Goal: Transaction & Acquisition: Purchase product/service

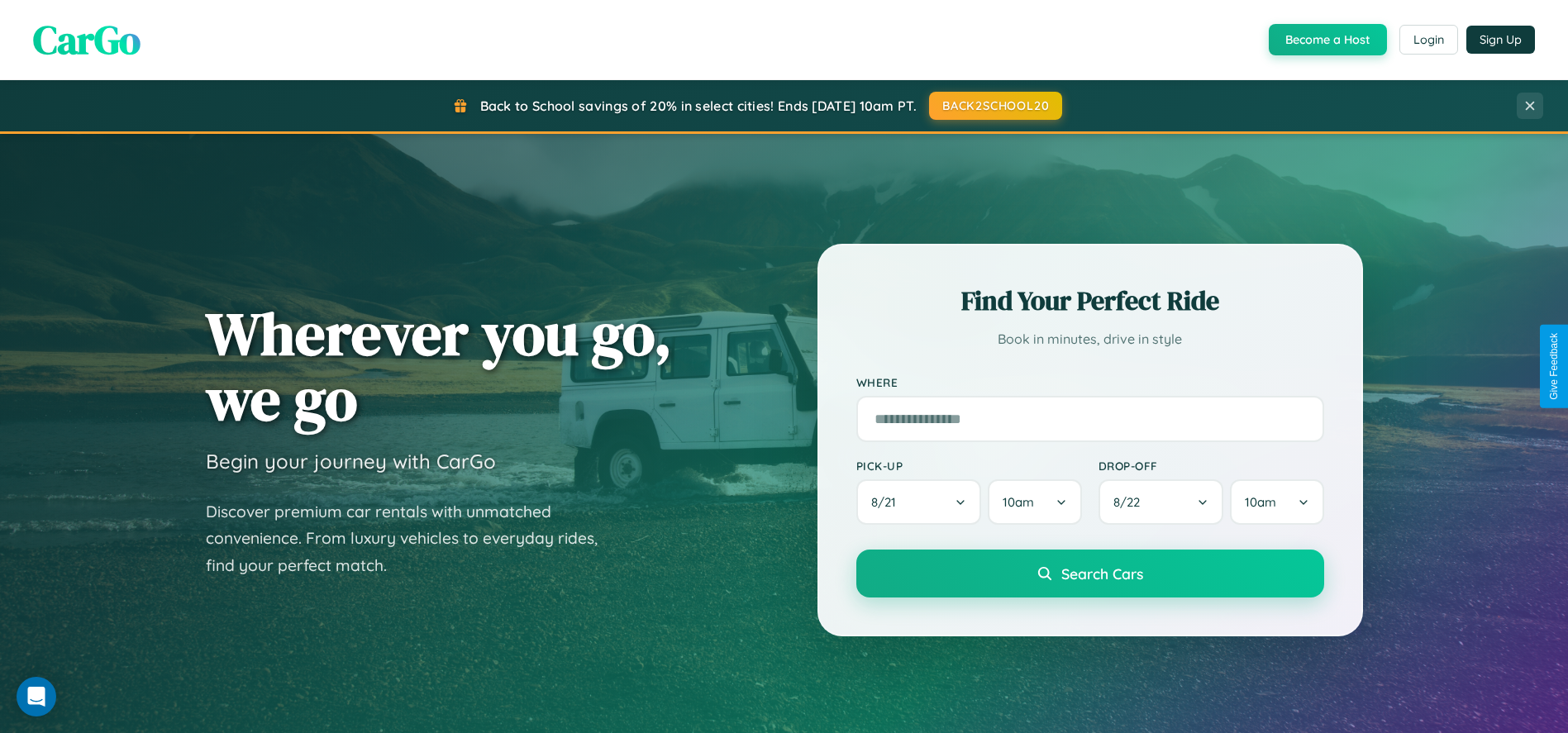
scroll to position [1133, 0]
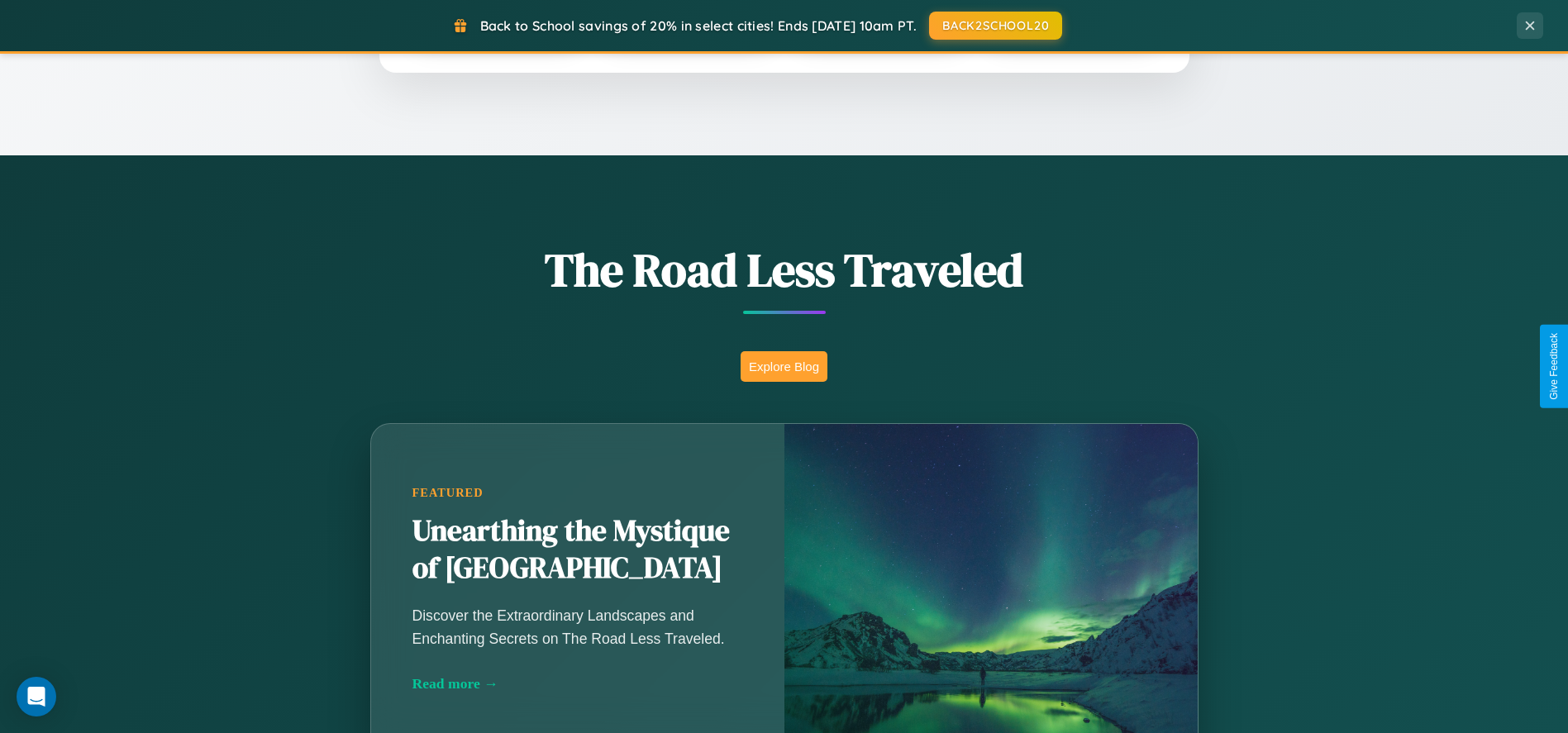
click at [783, 366] on button "Explore Blog" at bounding box center [783, 366] width 86 height 30
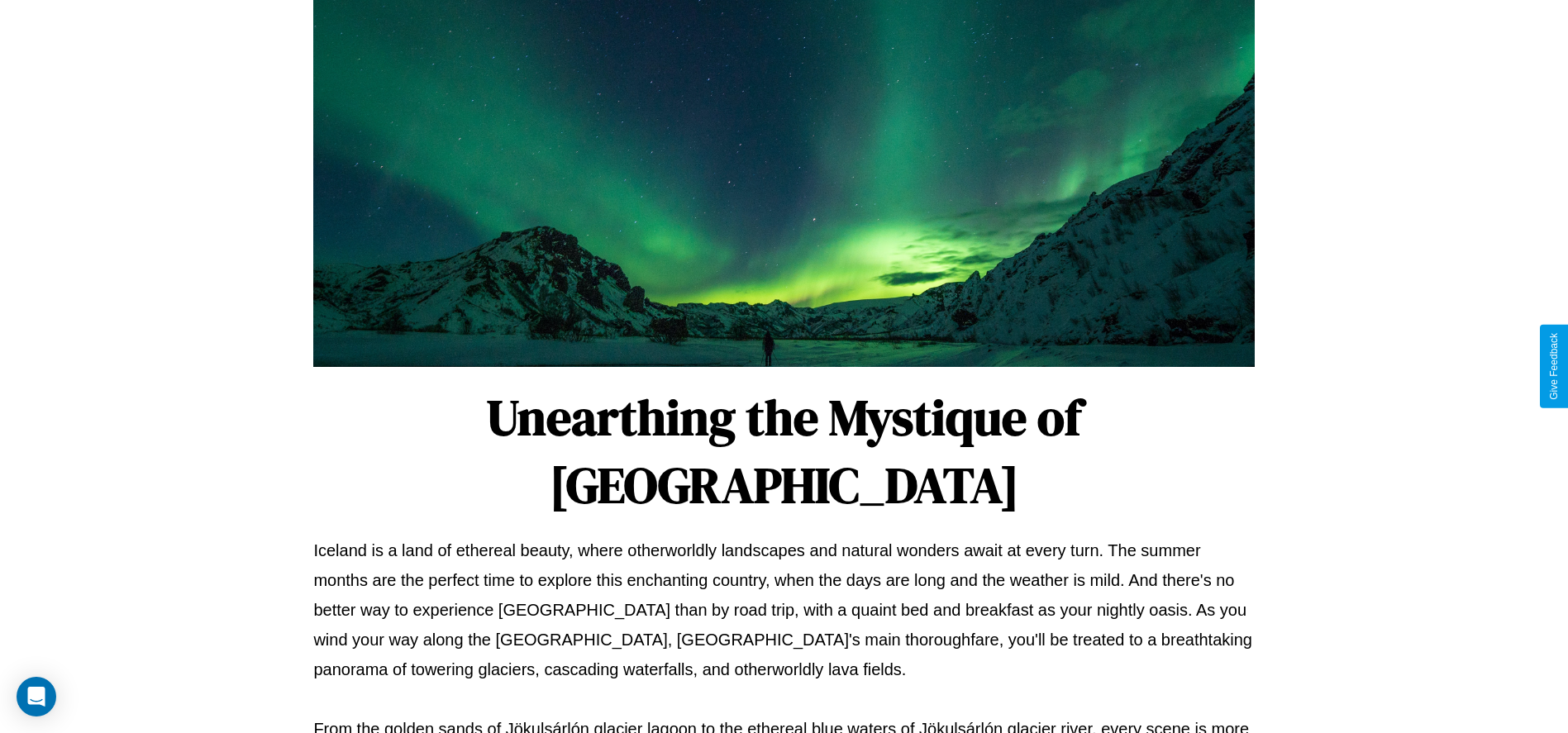
scroll to position [548, 0]
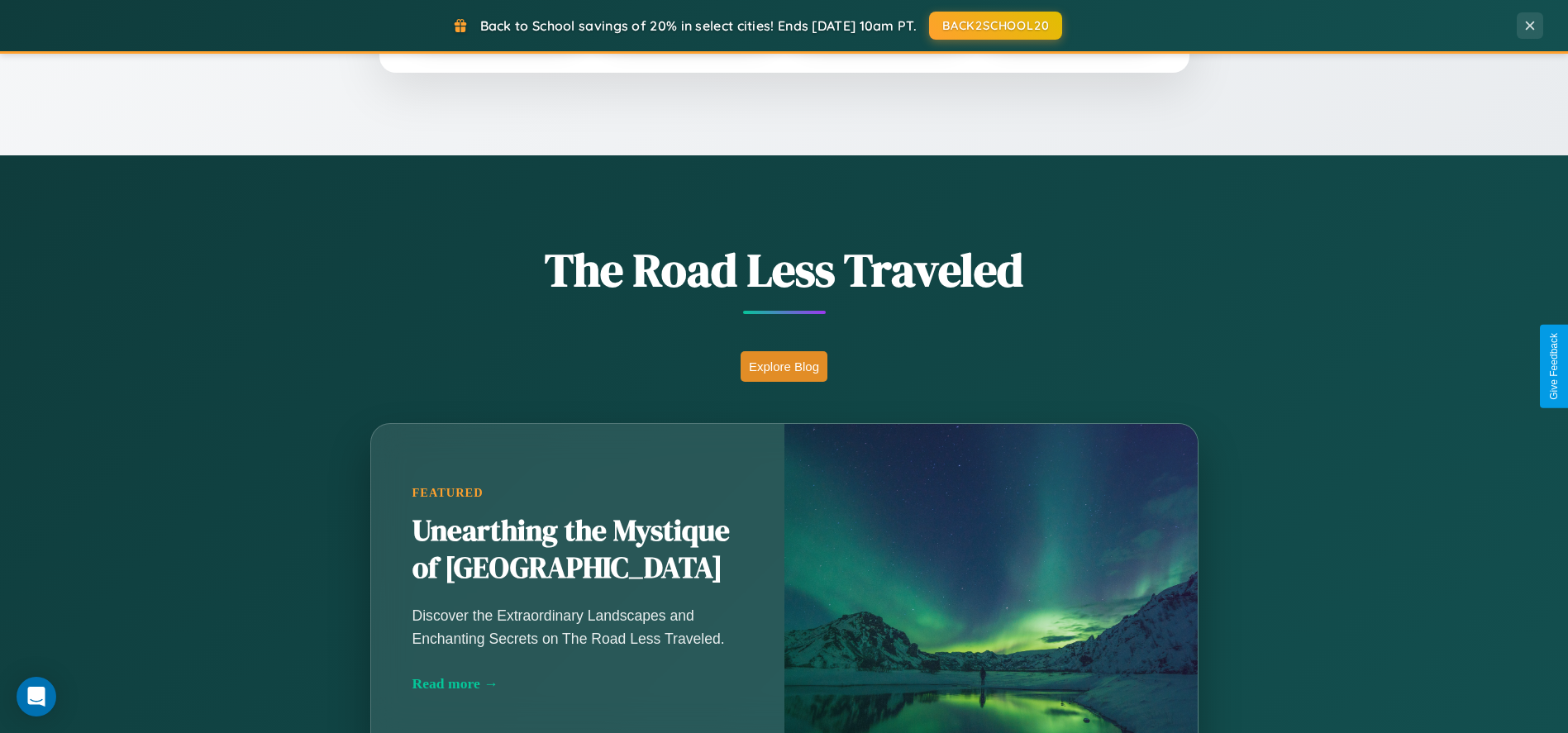
scroll to position [1866, 0]
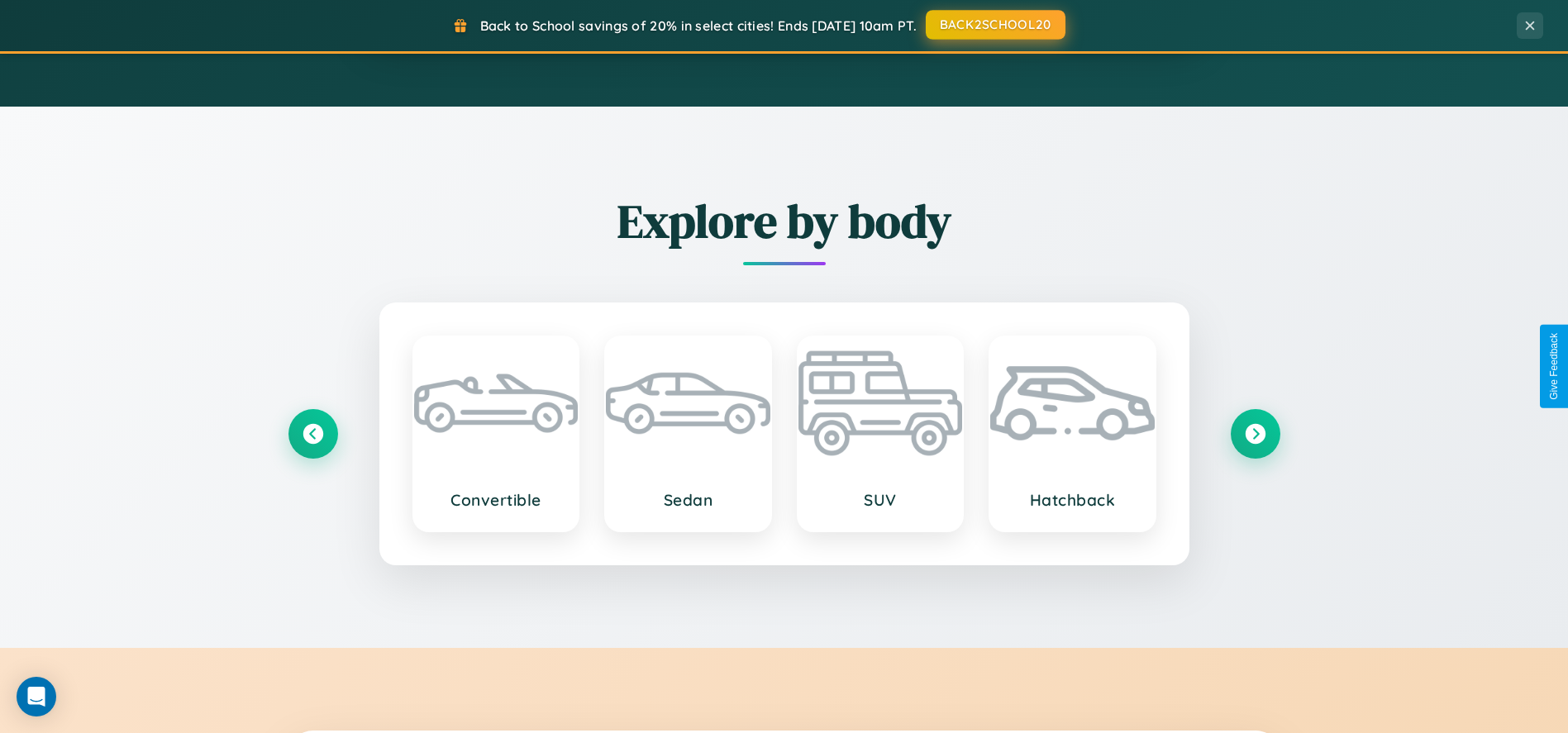
click at [994, 25] on button "BACK2SCHOOL20" at bounding box center [996, 24] width 139 height 29
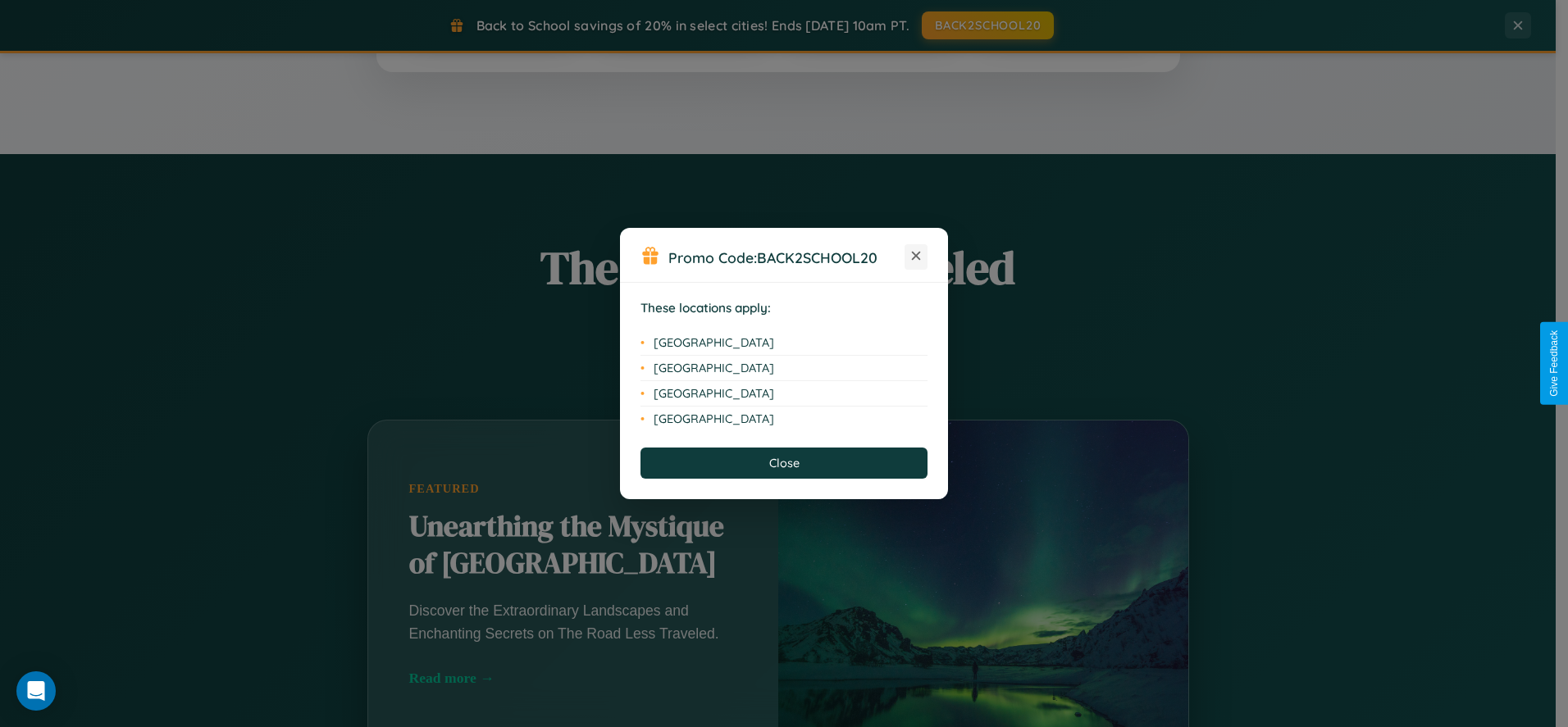
click at [916, 256] on icon at bounding box center [916, 256] width 9 height 9
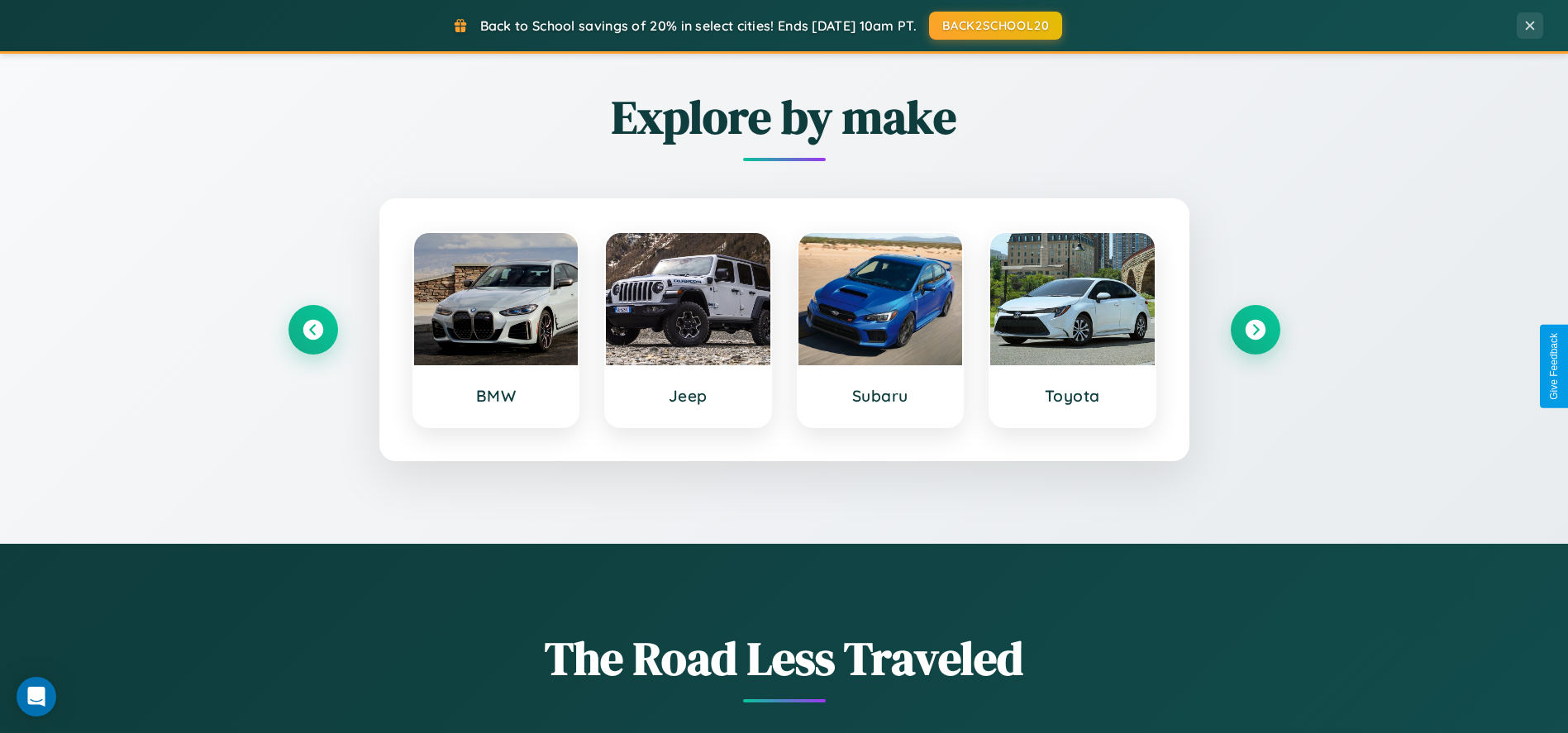
scroll to position [707, 0]
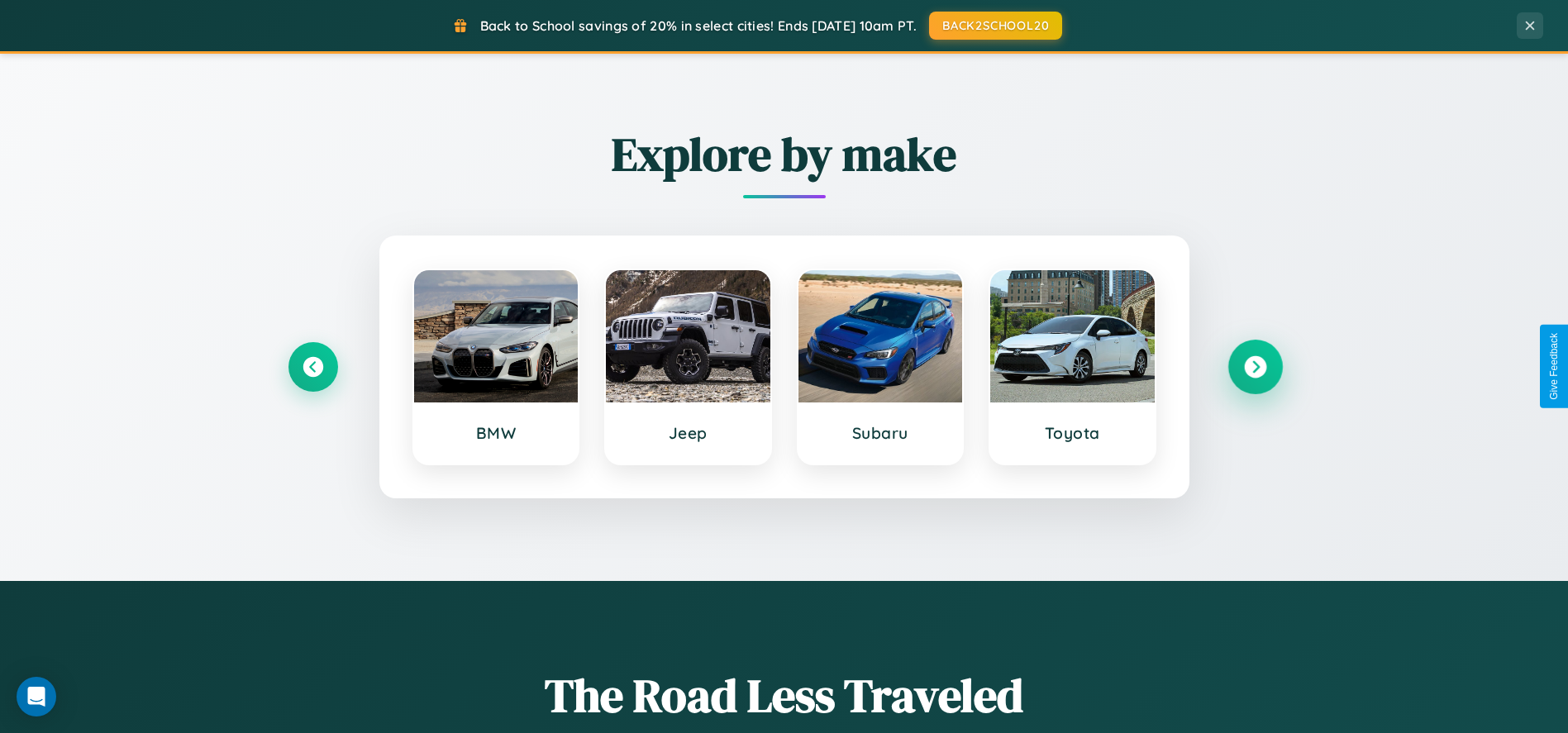
click at [1254, 366] on icon at bounding box center [1255, 366] width 23 height 23
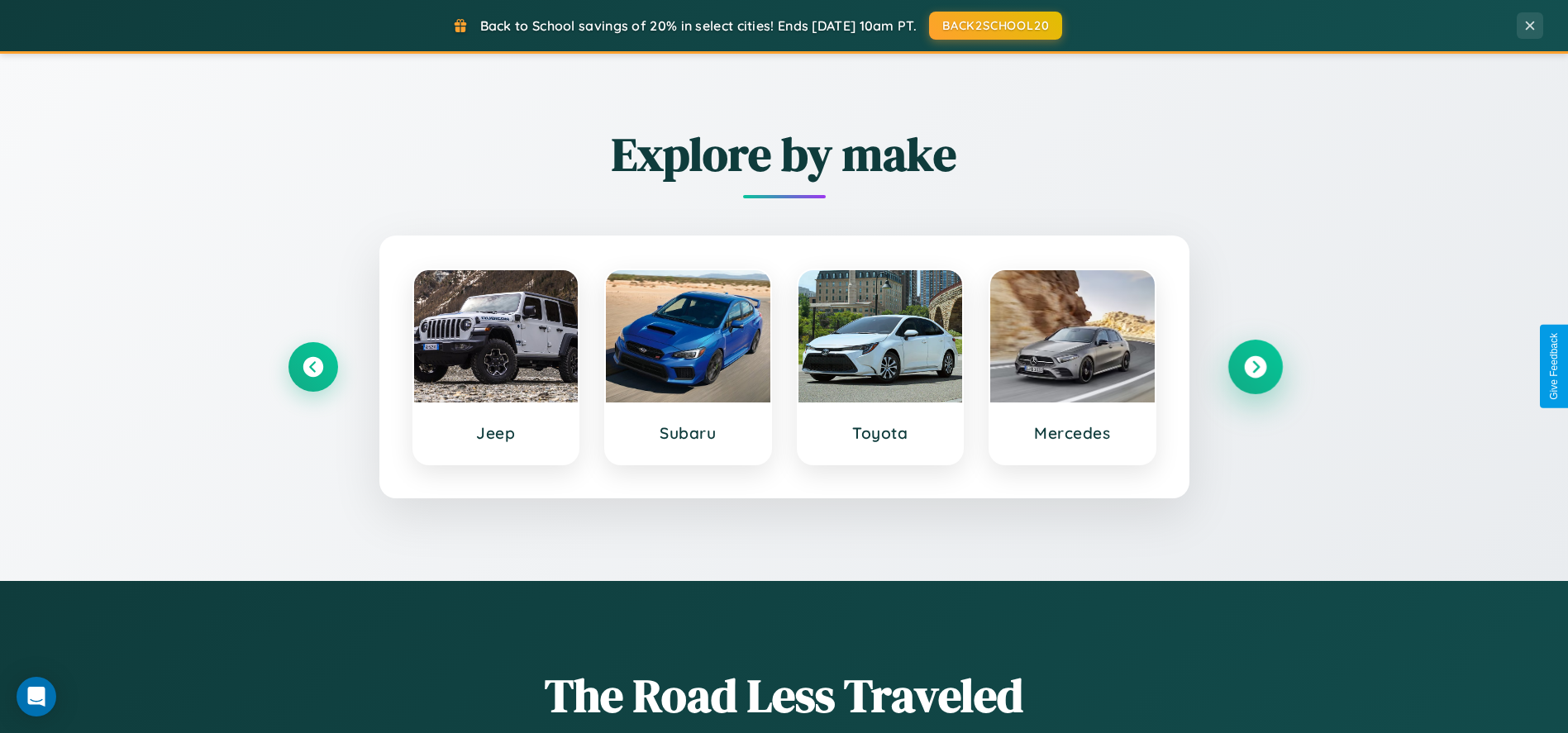
click at [1254, 366] on icon at bounding box center [1255, 366] width 23 height 23
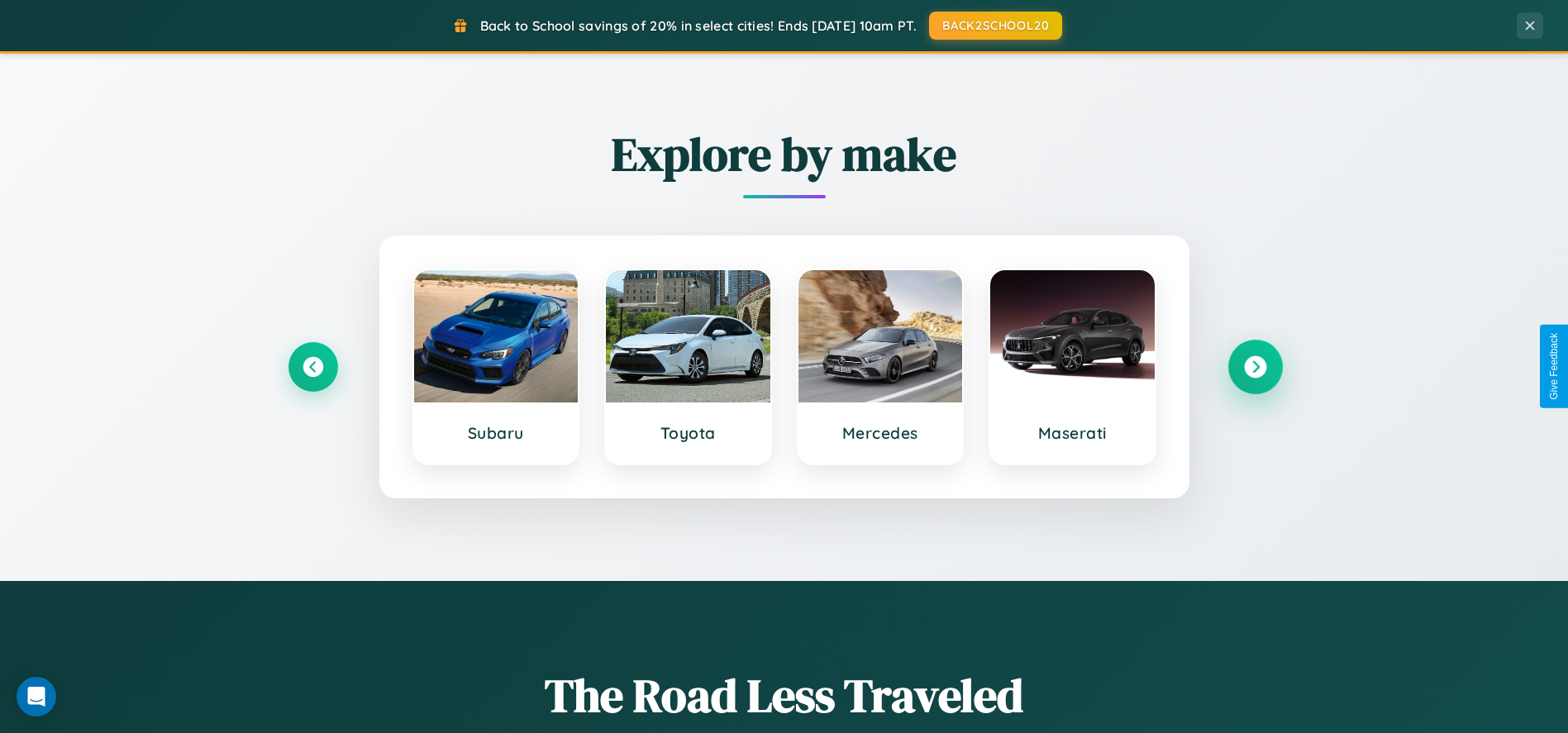
click at [1254, 366] on icon at bounding box center [1255, 366] width 23 height 23
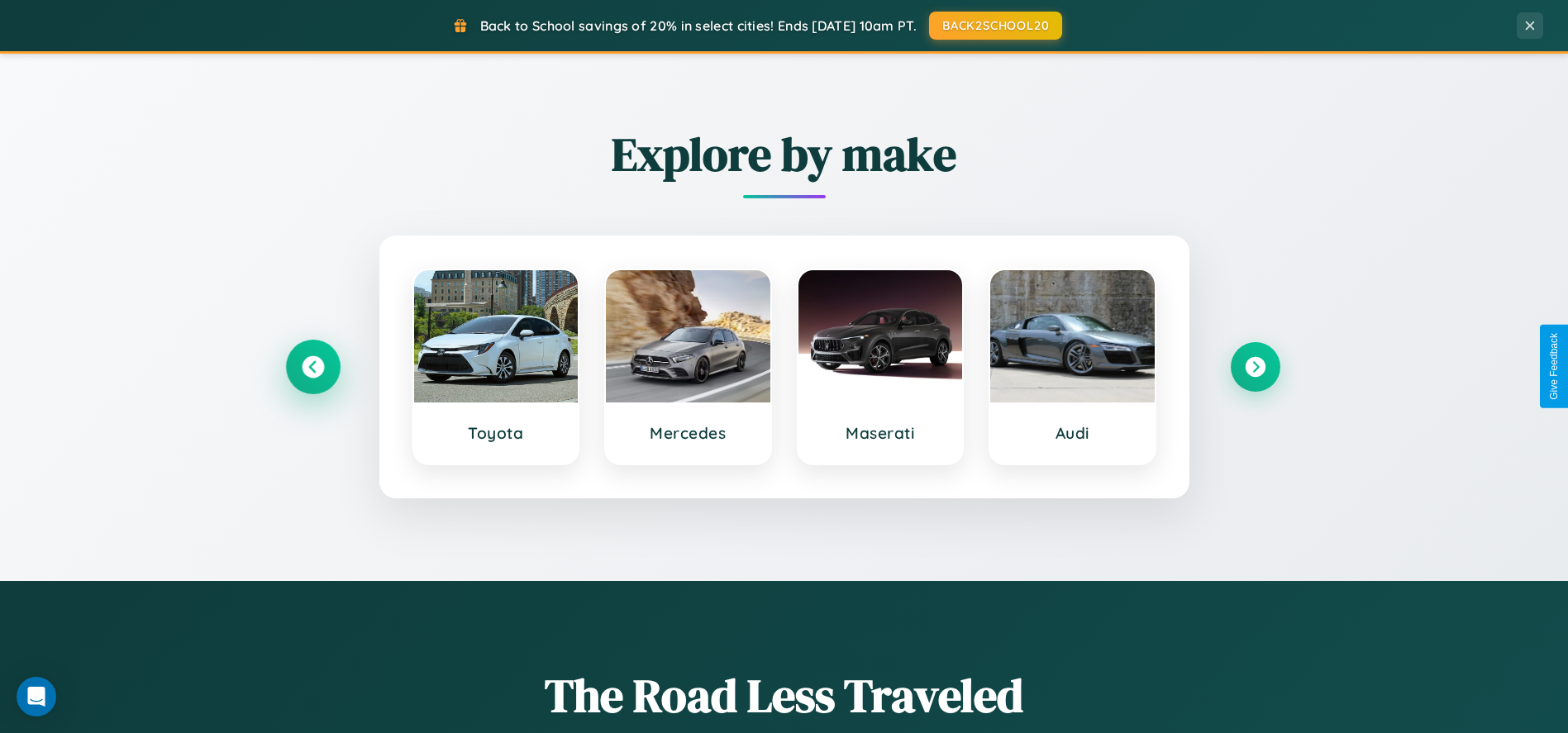
click at [312, 366] on icon at bounding box center [312, 366] width 23 height 23
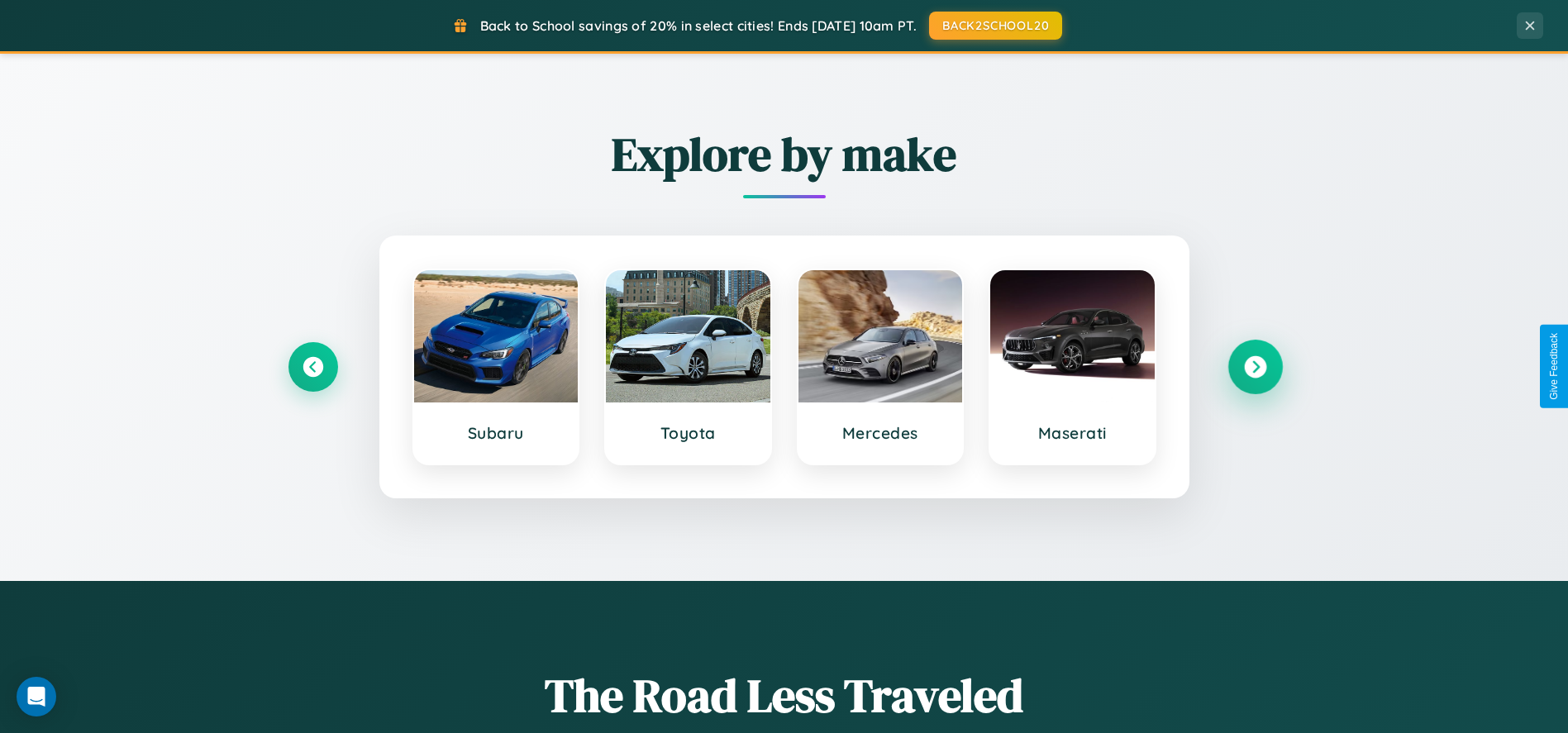
click at [1254, 366] on icon at bounding box center [1255, 366] width 23 height 23
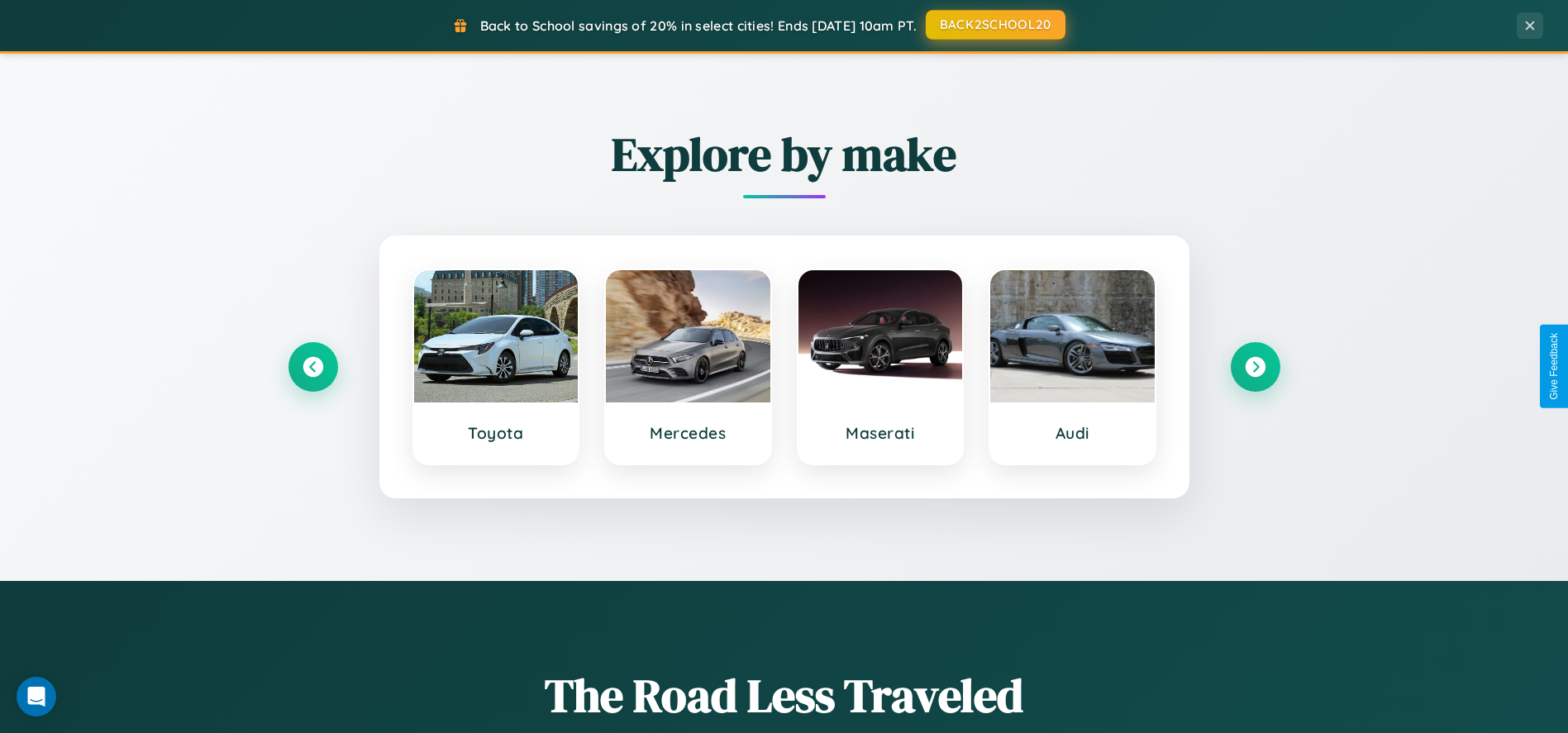
click at [994, 25] on button "BACK2SCHOOL20" at bounding box center [996, 24] width 139 height 29
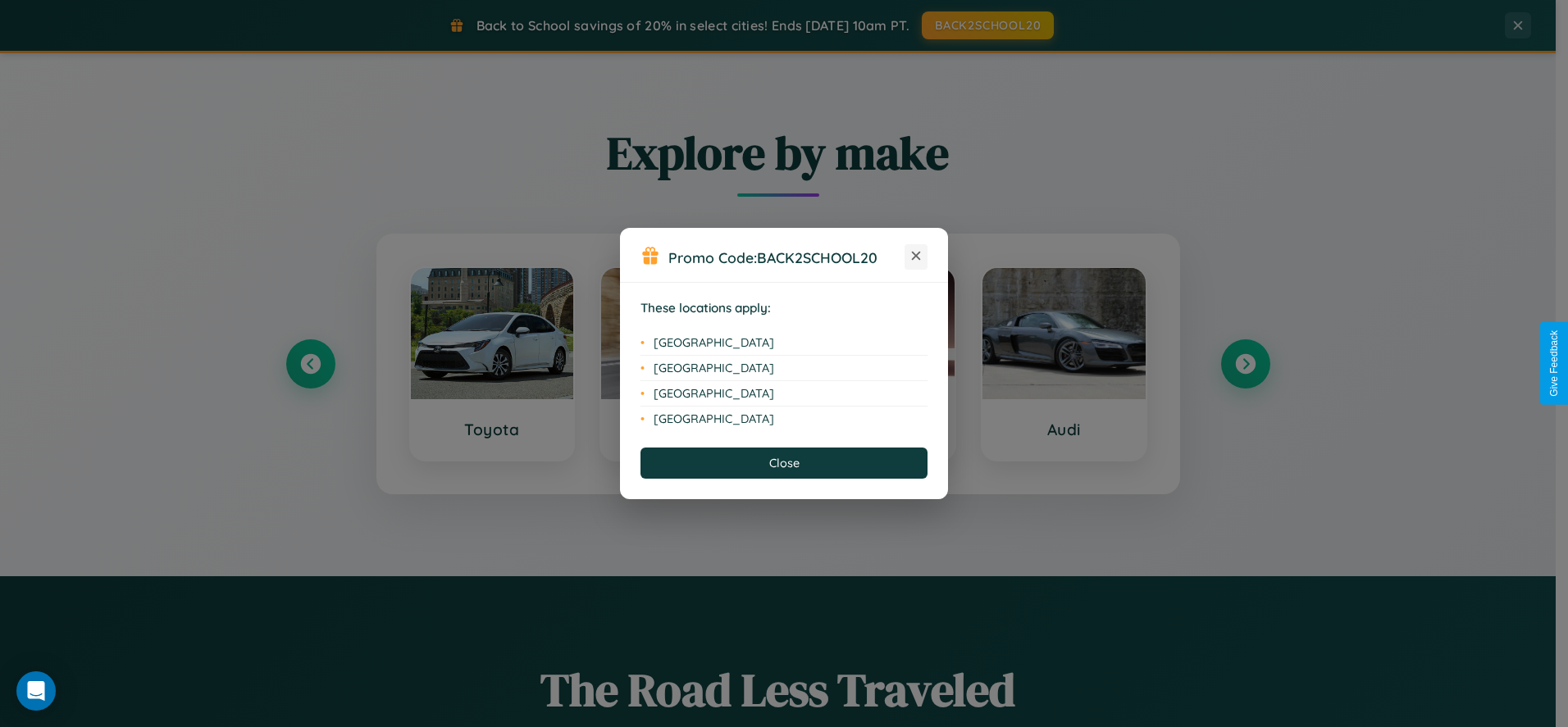
click at [916, 256] on icon at bounding box center [916, 256] width 9 height 9
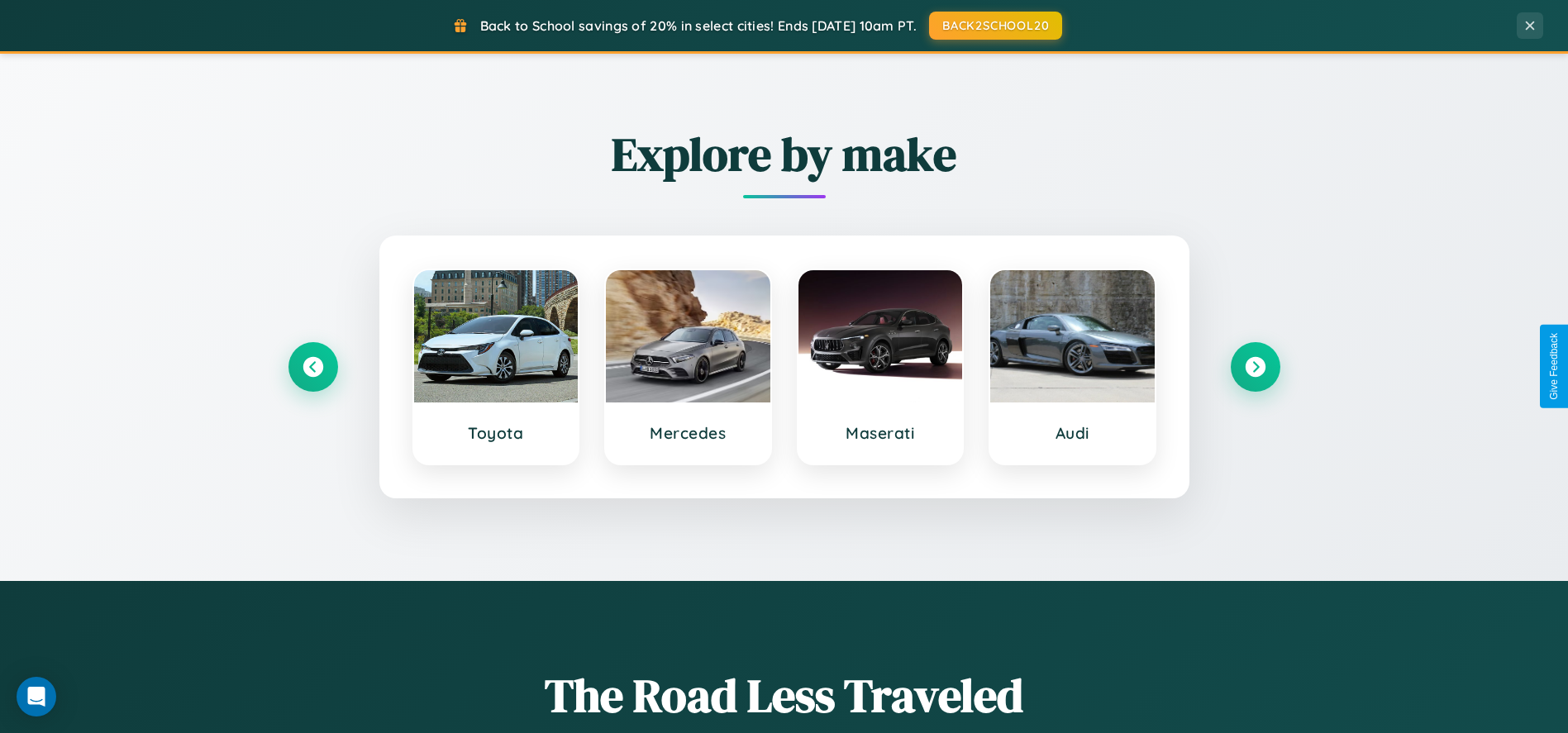
scroll to position [3175, 0]
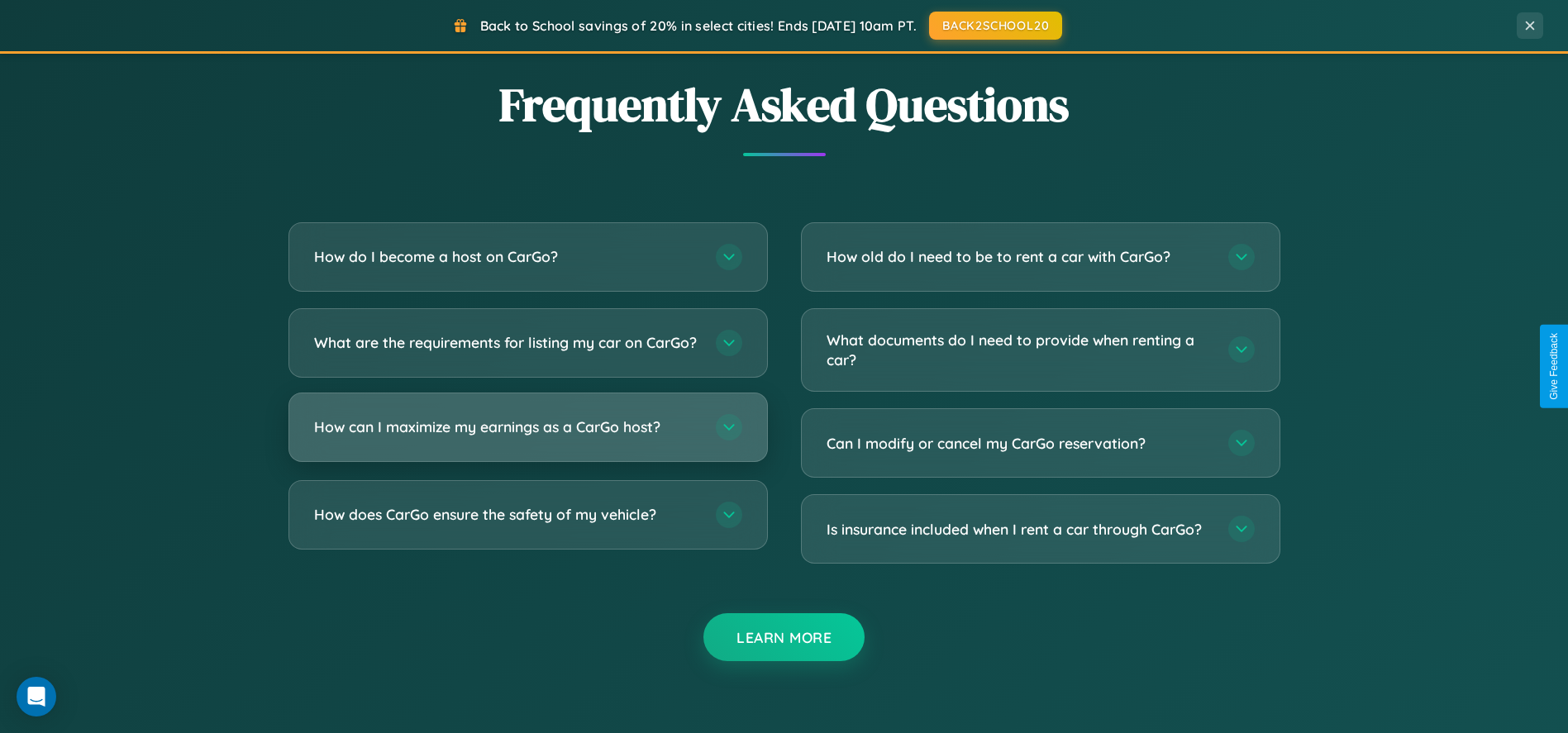
click at [527, 437] on h3 "How can I maximize my earnings as a CarGo host?" at bounding box center [506, 427] width 385 height 21
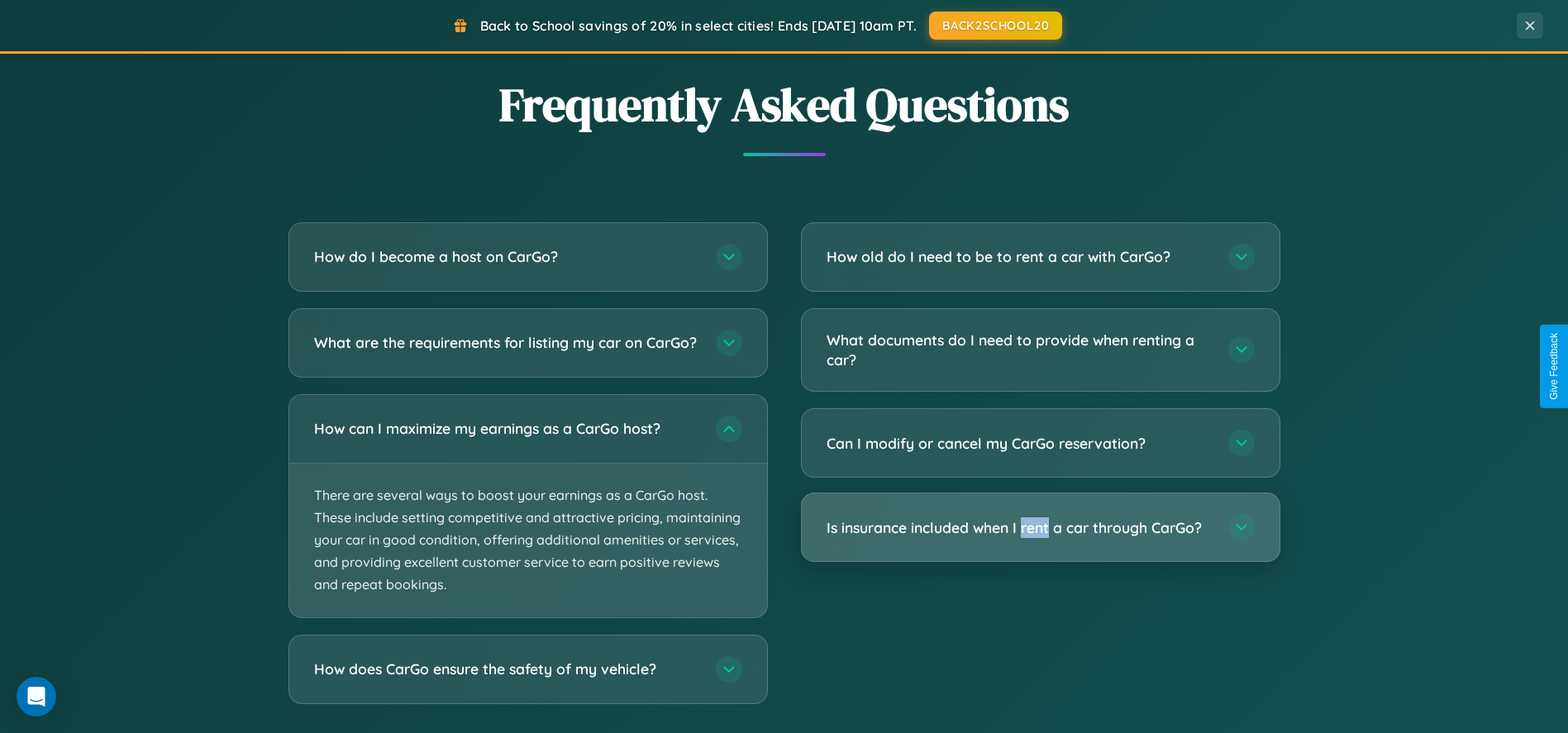
click at [1039, 528] on h3 "Is insurance included when I rent a car through CarGo?" at bounding box center [1018, 527] width 385 height 21
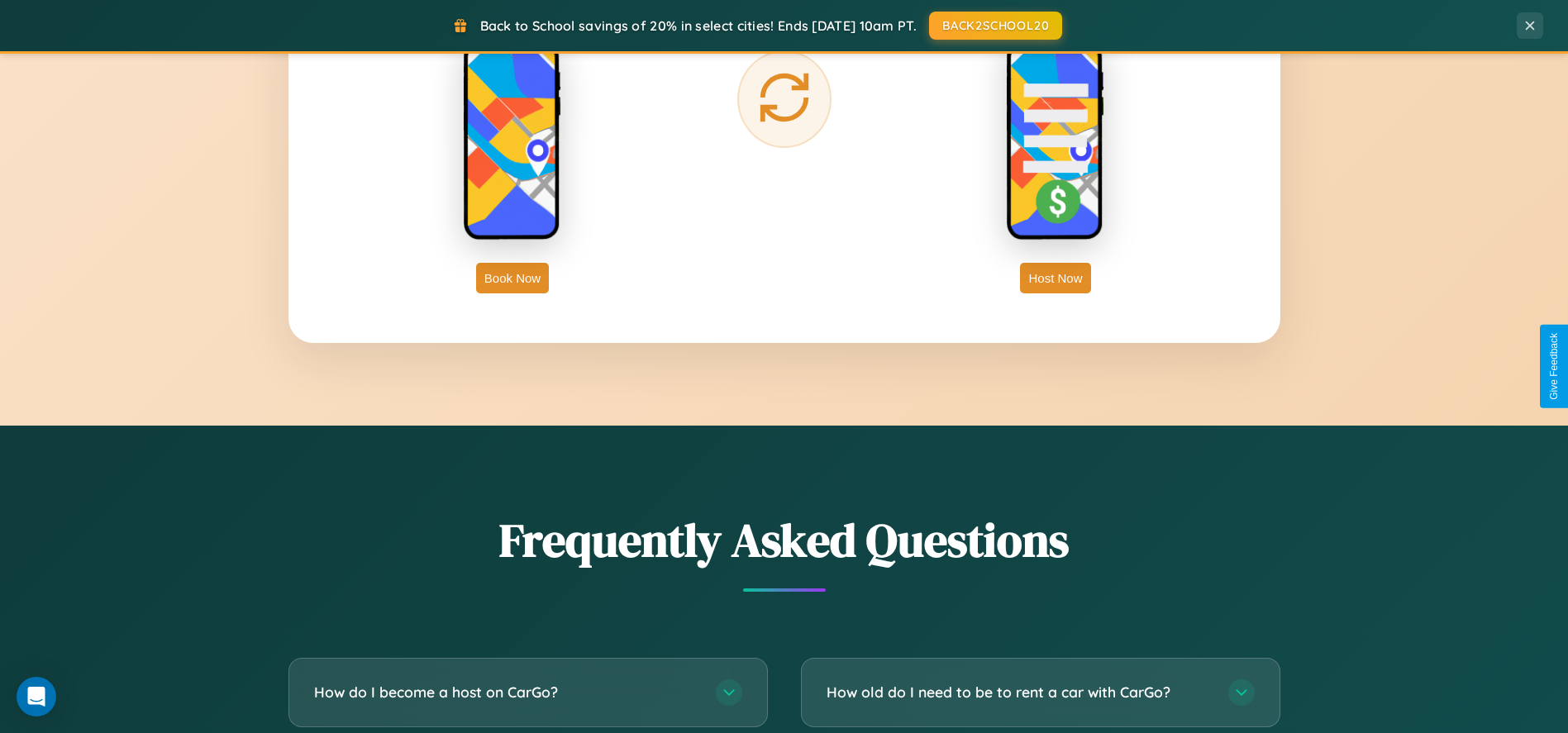
scroll to position [2651, 0]
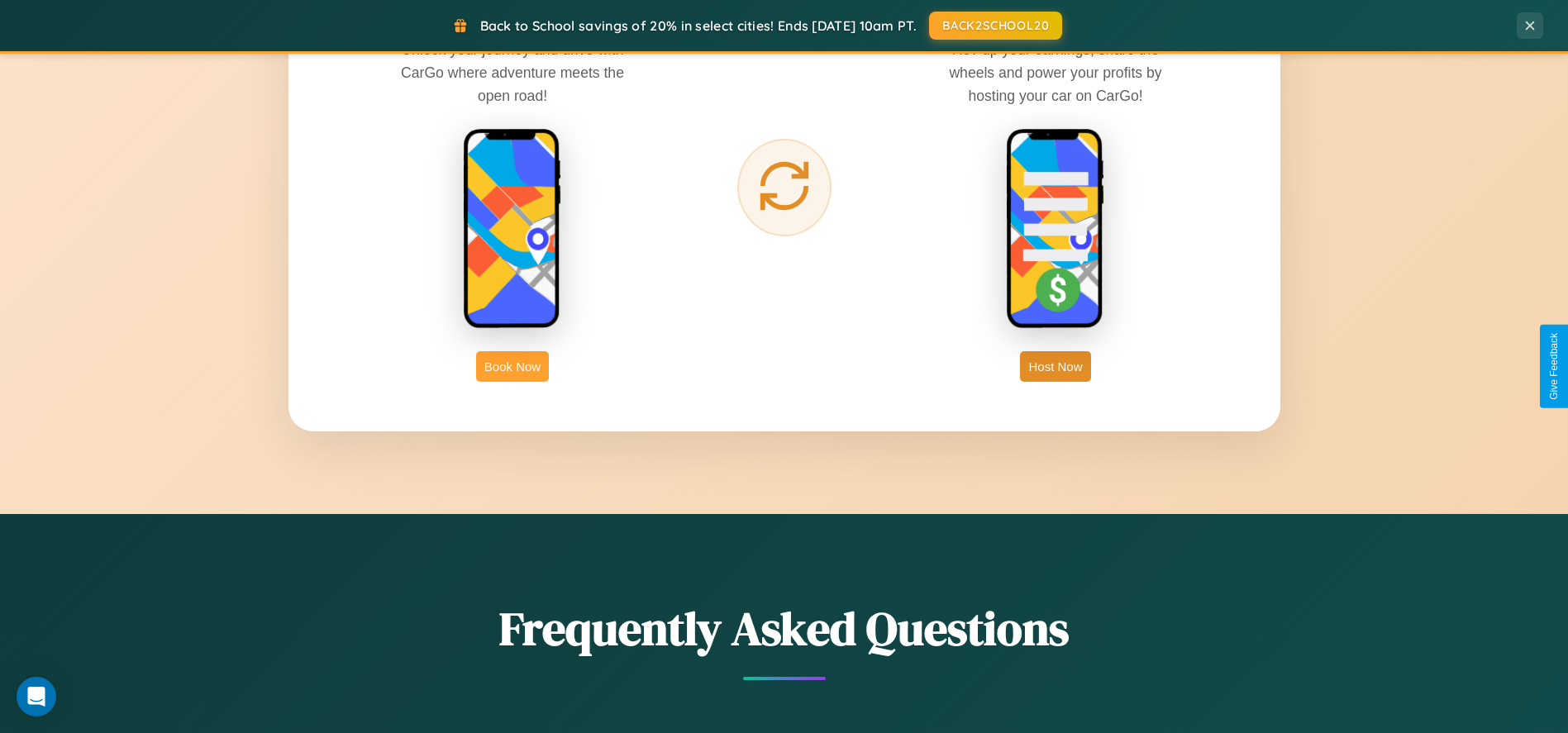
click at [512, 366] on button "Book Now" at bounding box center [512, 366] width 73 height 30
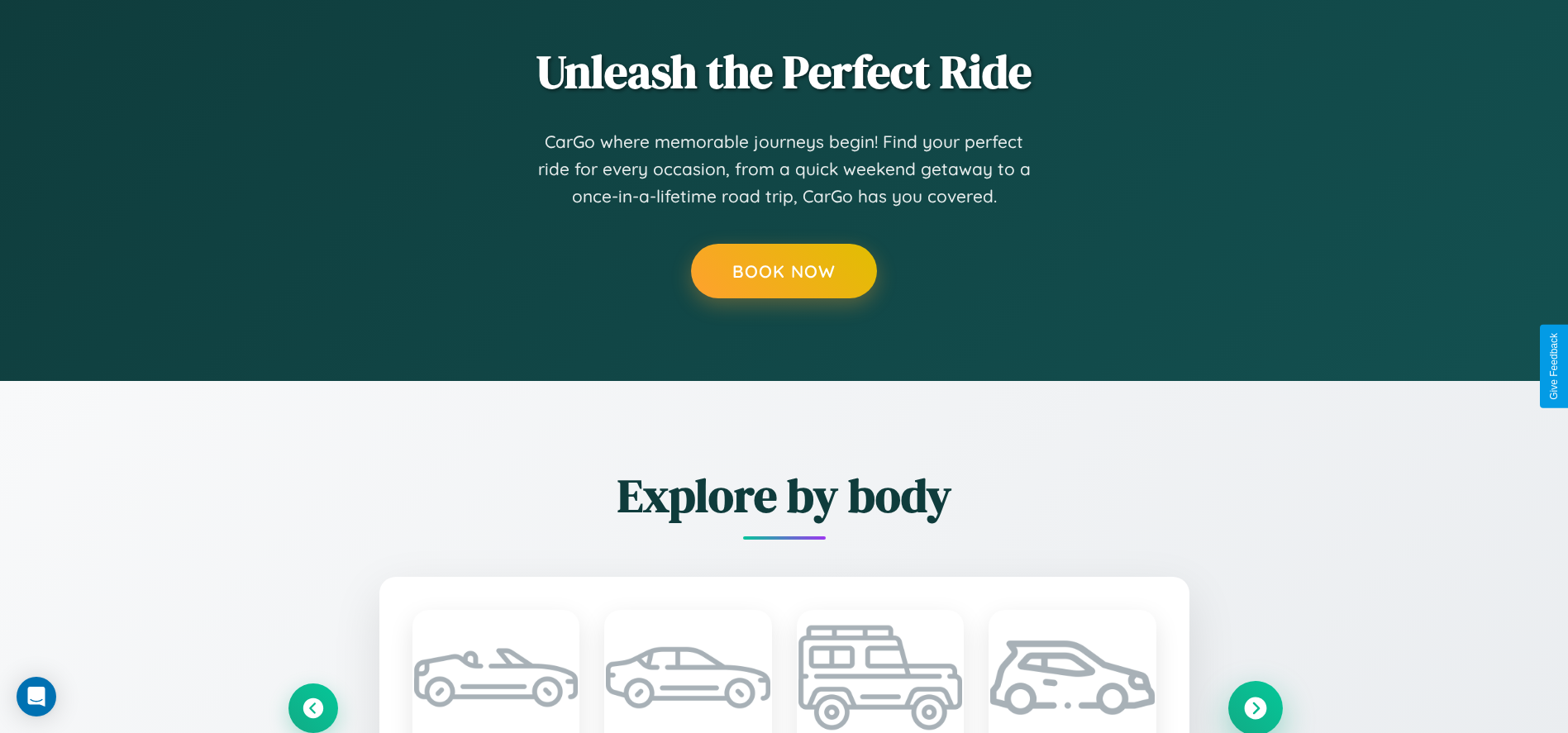
click at [1254, 708] on icon at bounding box center [1255, 708] width 23 height 23
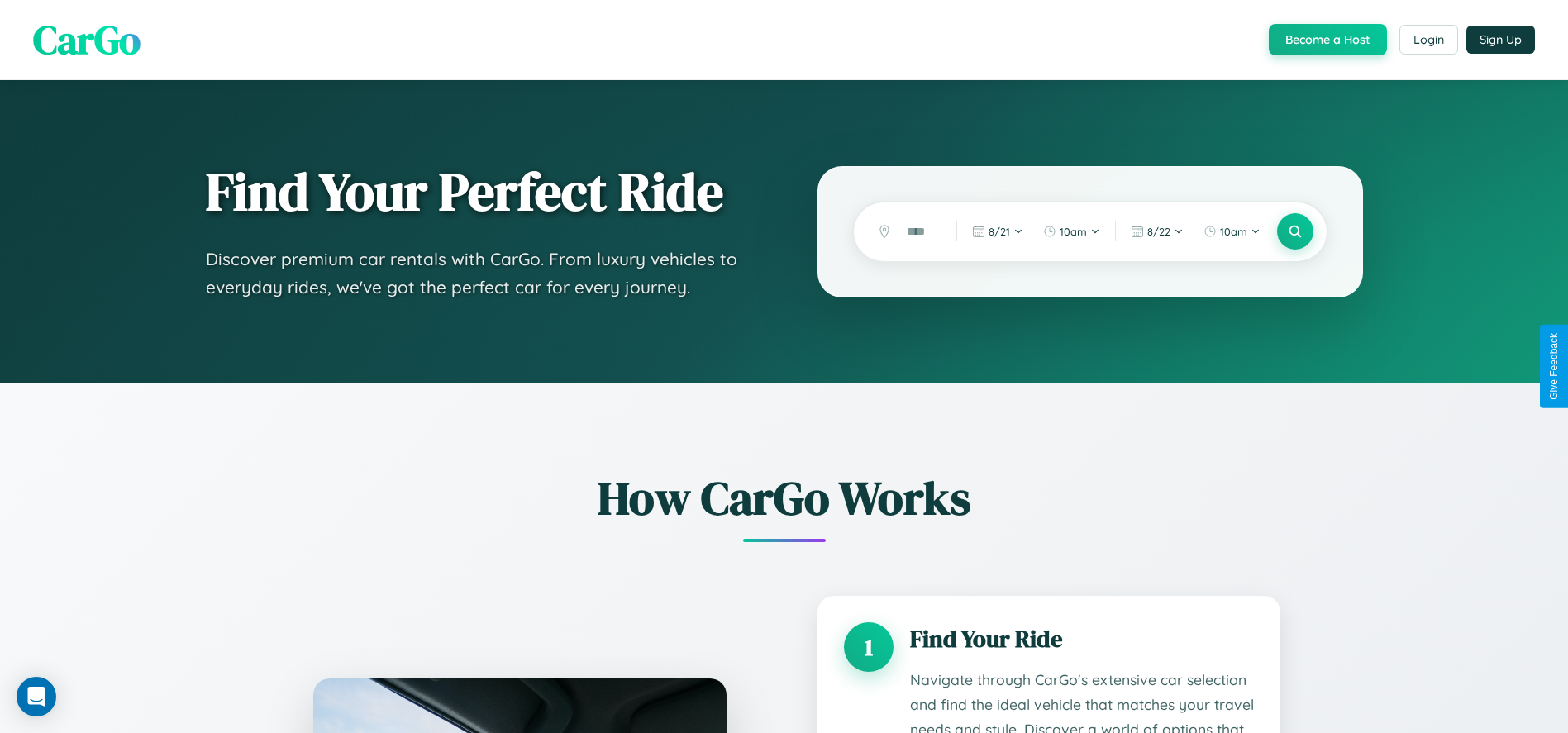
scroll to position [1405, 0]
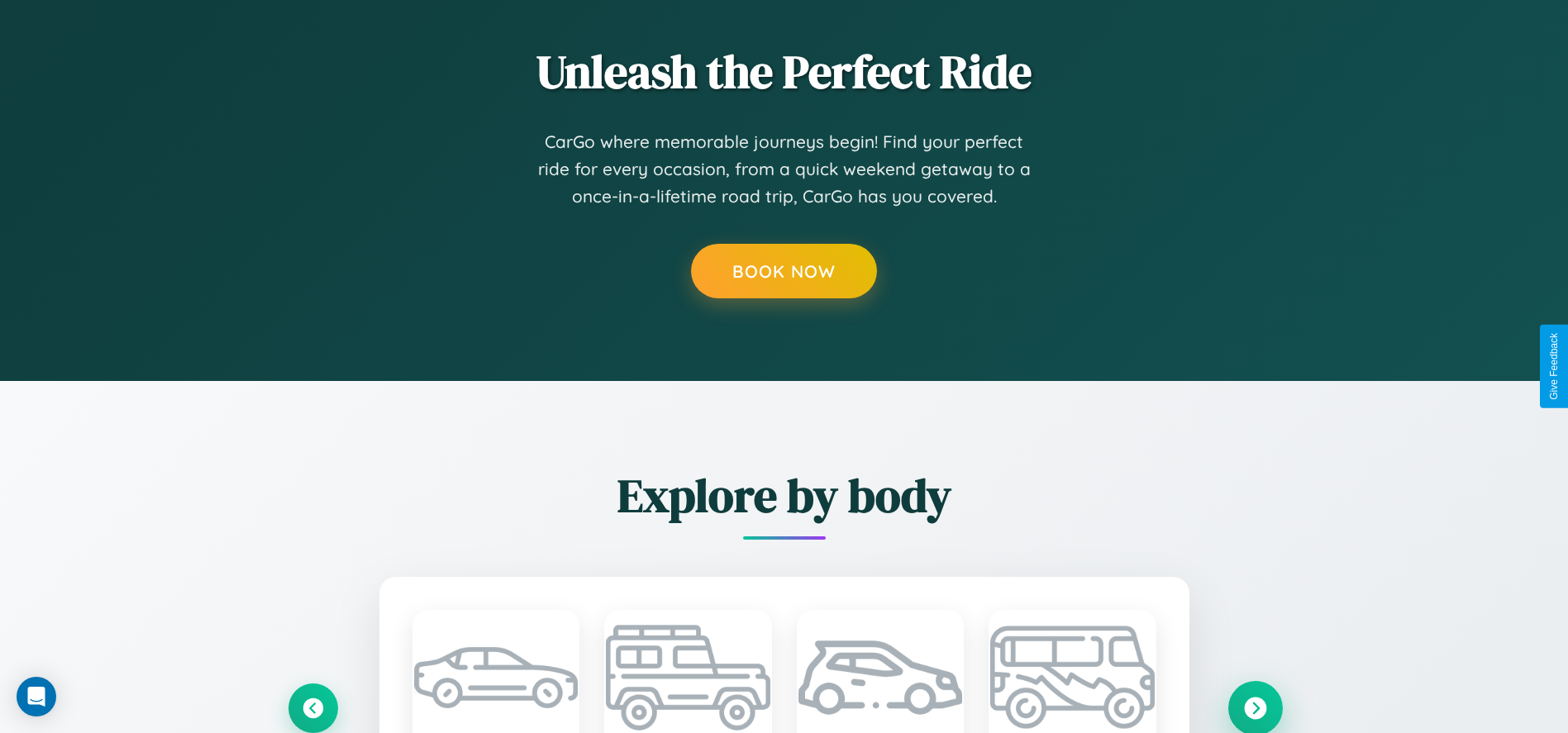
click at [1254, 708] on icon at bounding box center [1255, 708] width 23 height 23
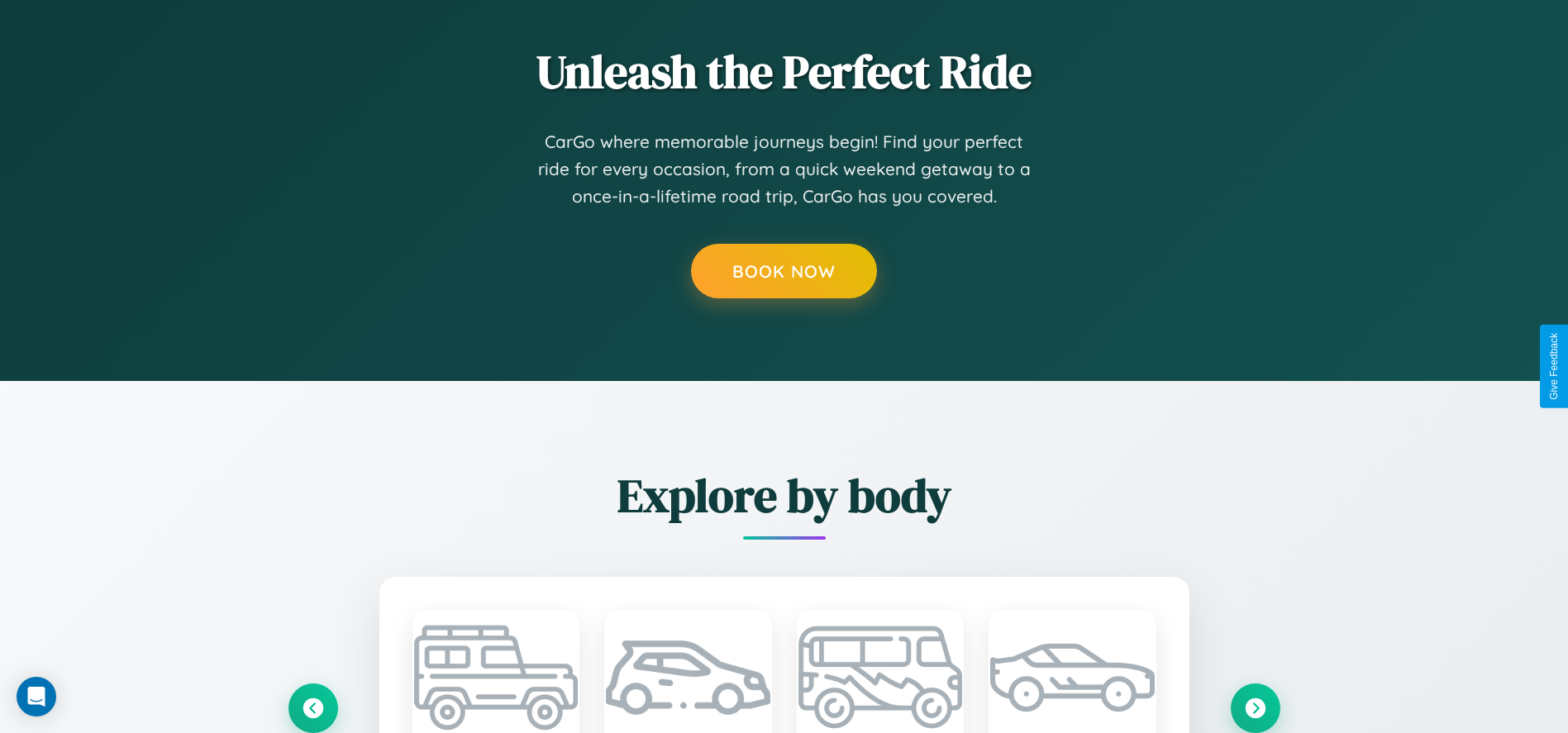
scroll to position [0, 0]
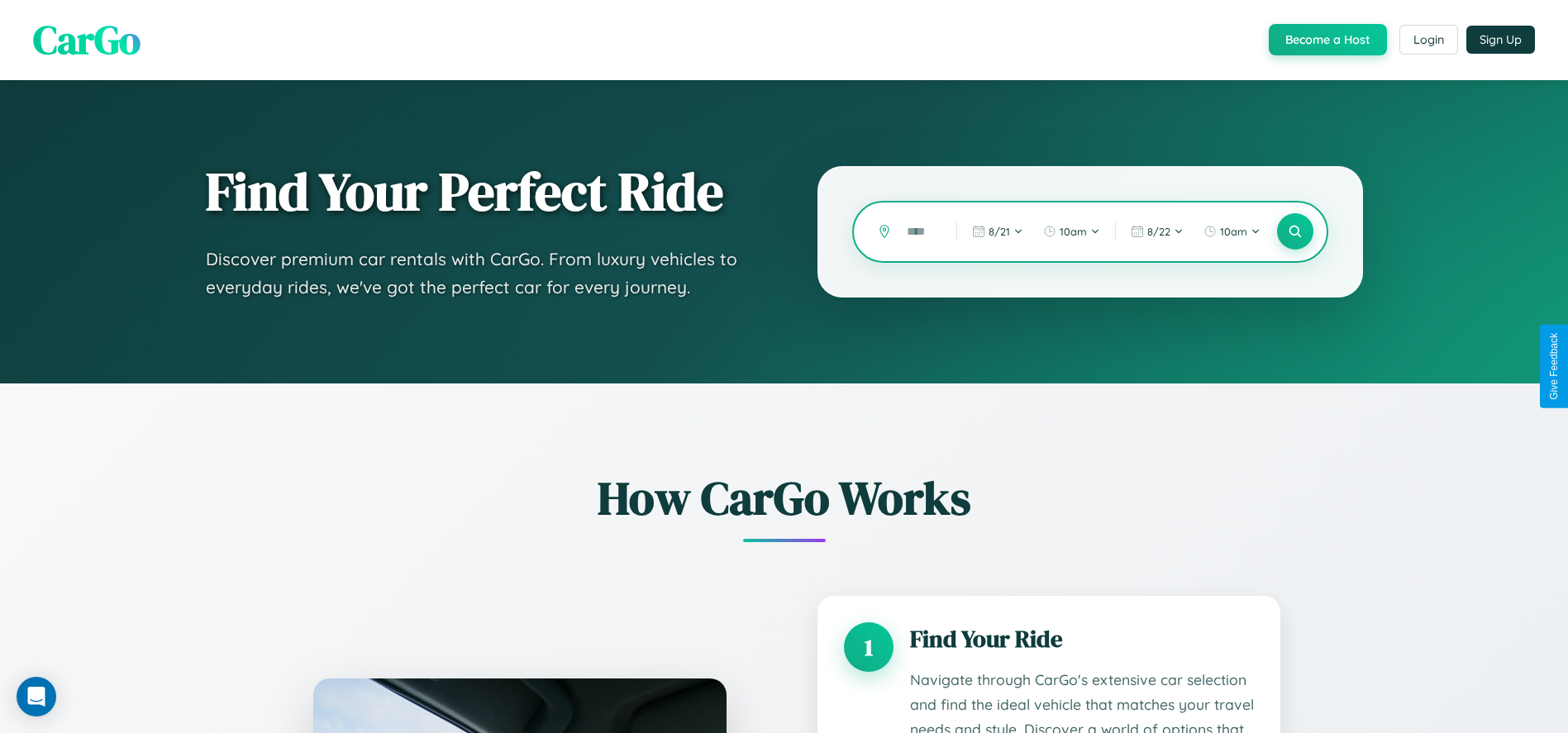
click at [919, 232] on input "text" at bounding box center [918, 232] width 41 height 29
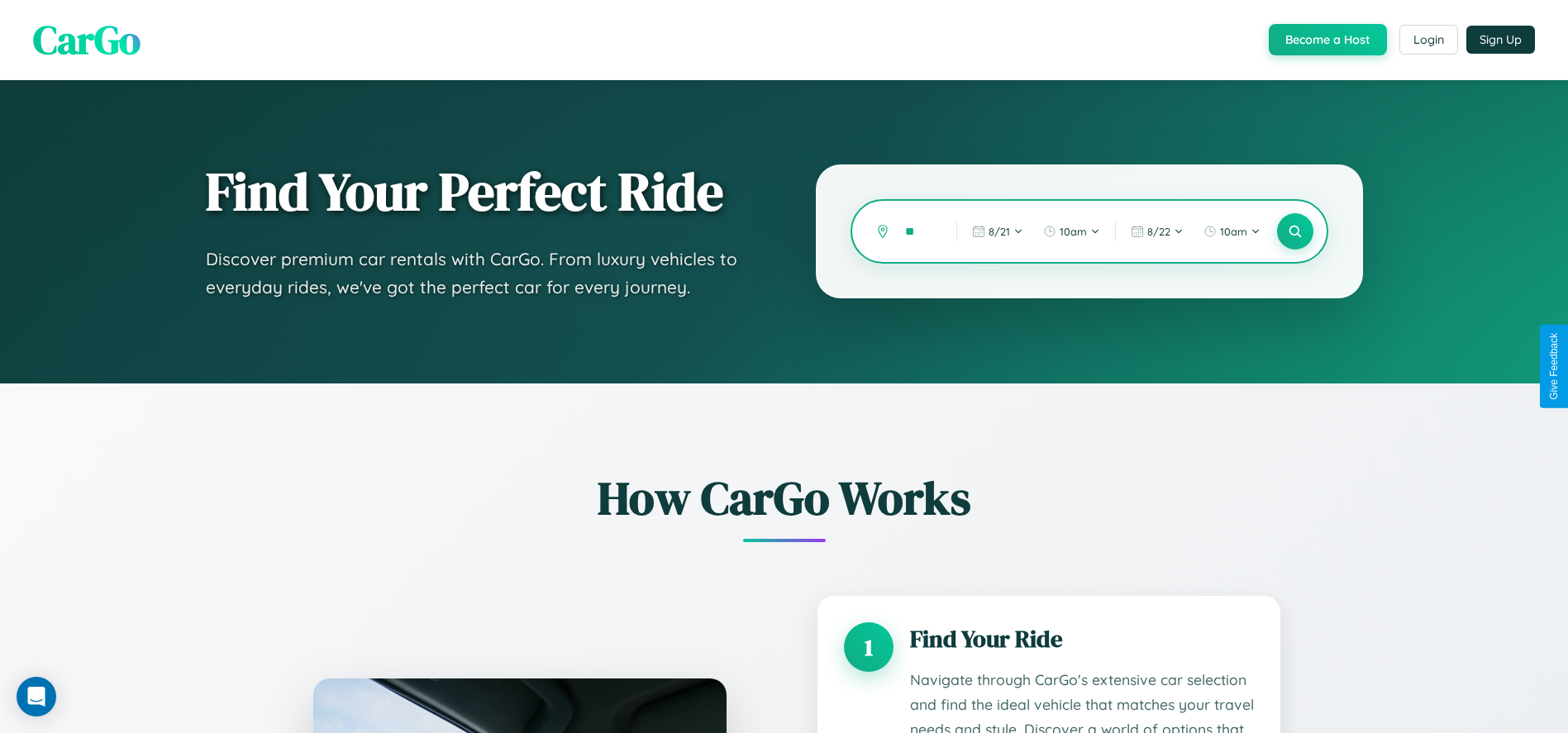
type input "*"
type input "*****"
click at [1294, 232] on icon at bounding box center [1294, 232] width 16 height 16
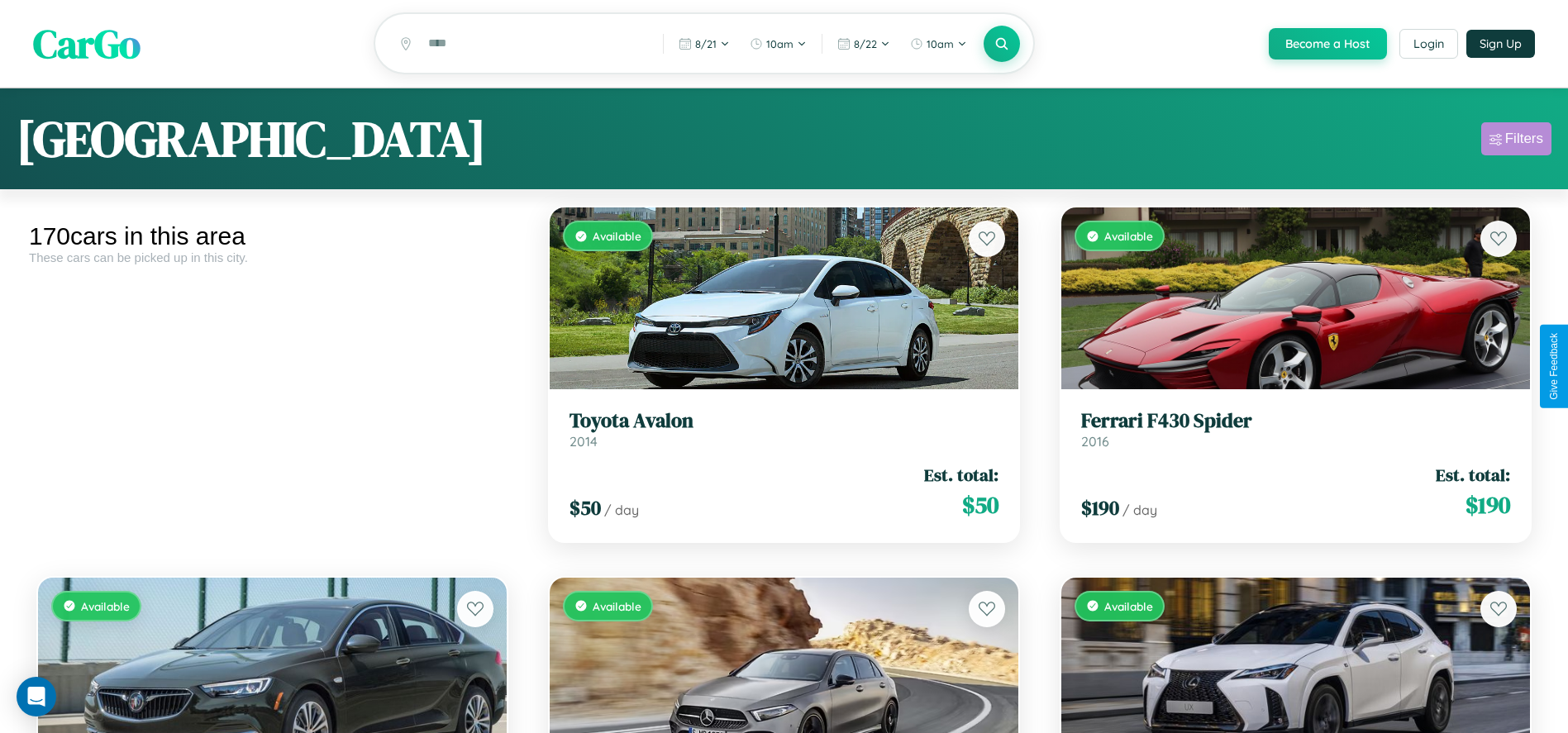
click at [1516, 141] on div "Filters" at bounding box center [1524, 139] width 38 height 17
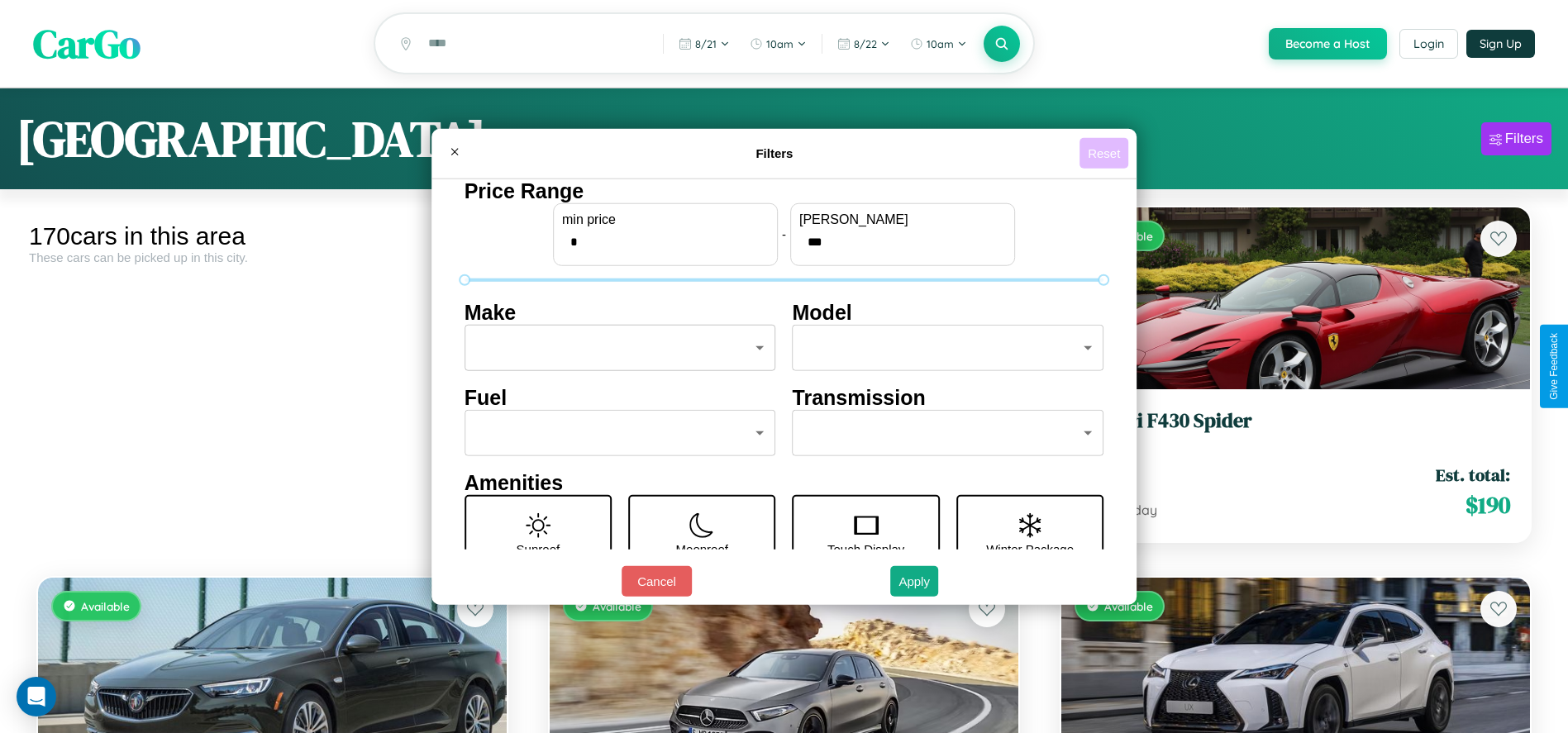
click at [1106, 153] on button "Reset" at bounding box center [1104, 153] width 49 height 30
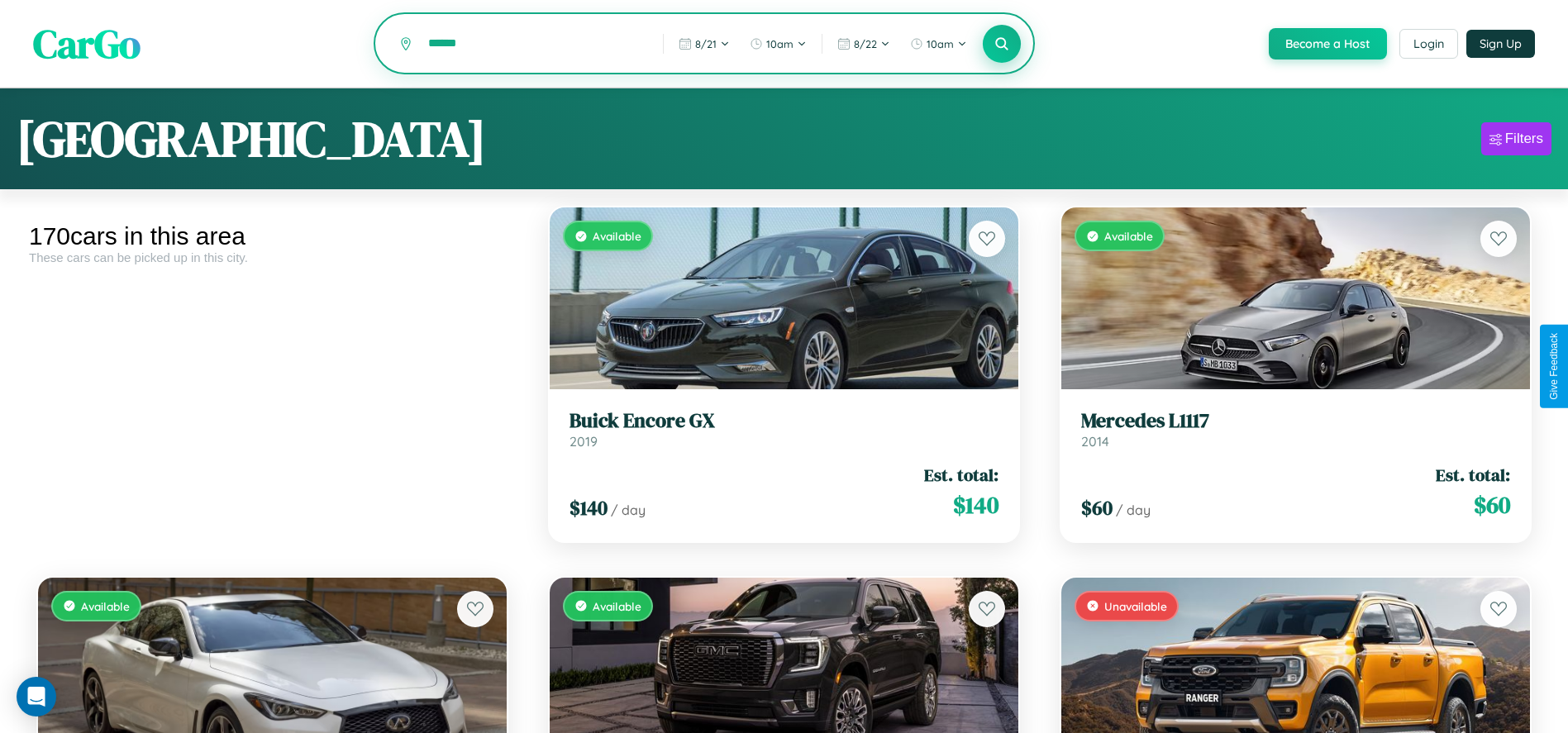
type input "******"
click at [1001, 45] on icon at bounding box center [1001, 43] width 16 height 16
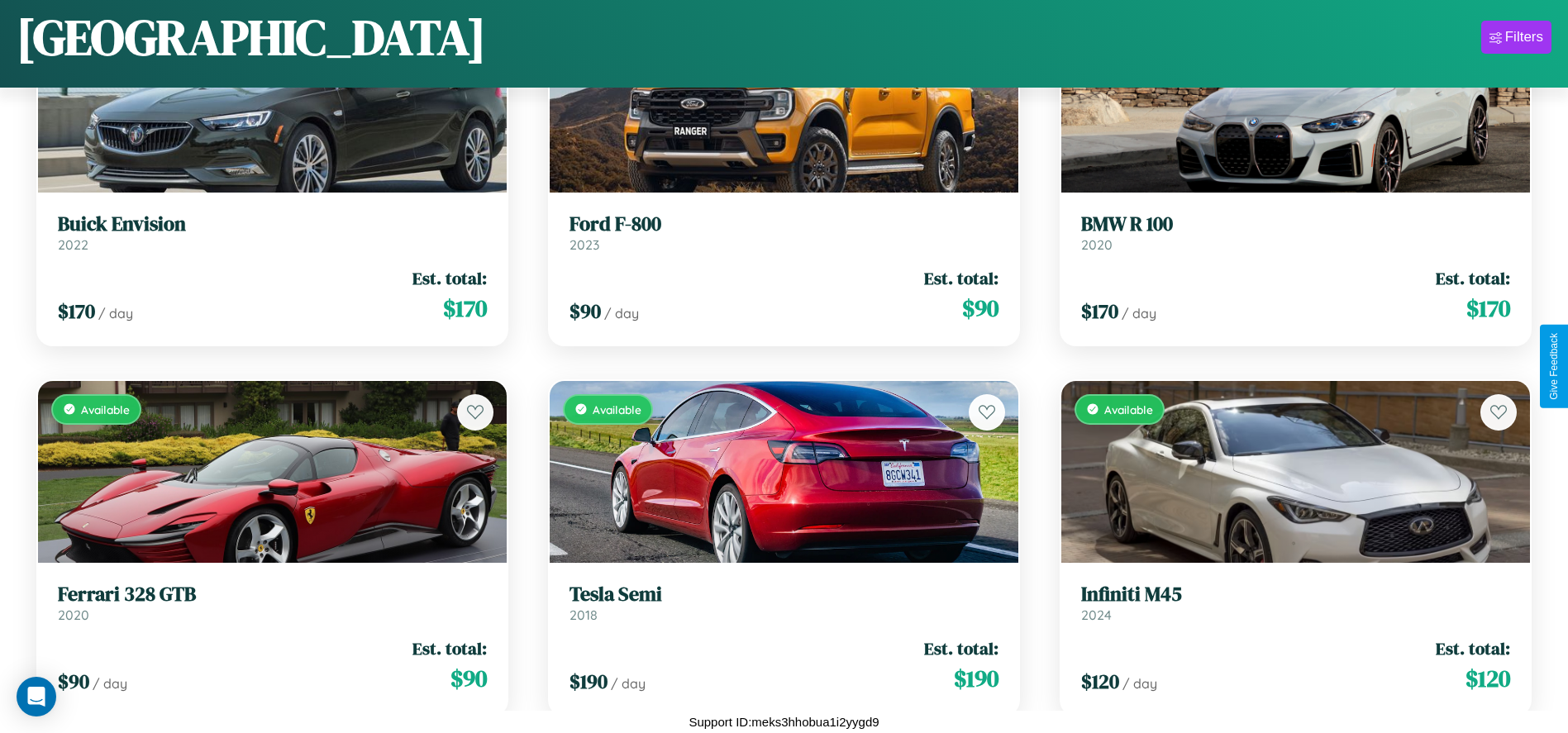
scroll to position [11348, 0]
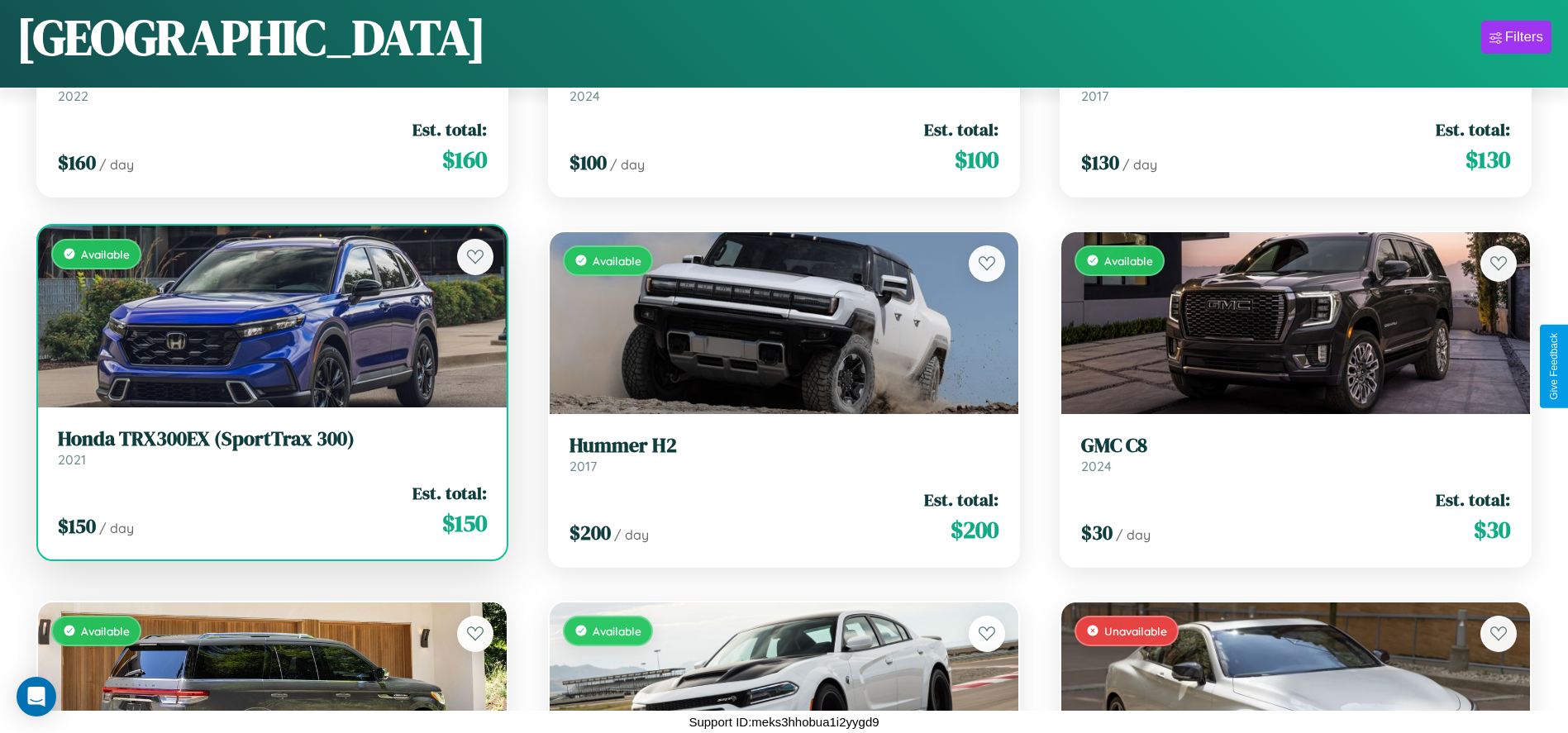
click at [270, 452] on h3 "Honda TRX300EX (SportTrax 300)" at bounding box center [272, 439] width 429 height 24
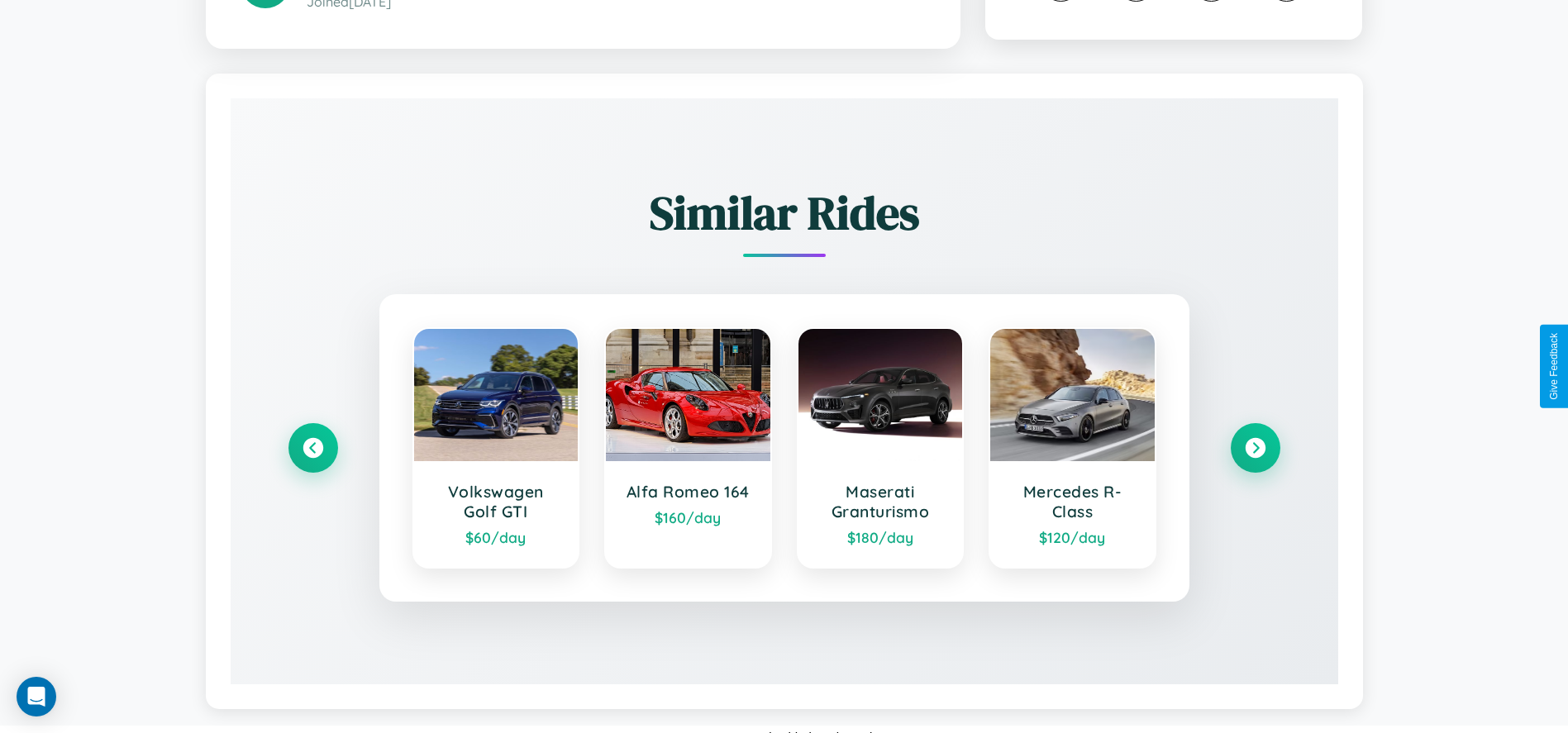
scroll to position [969, 0]
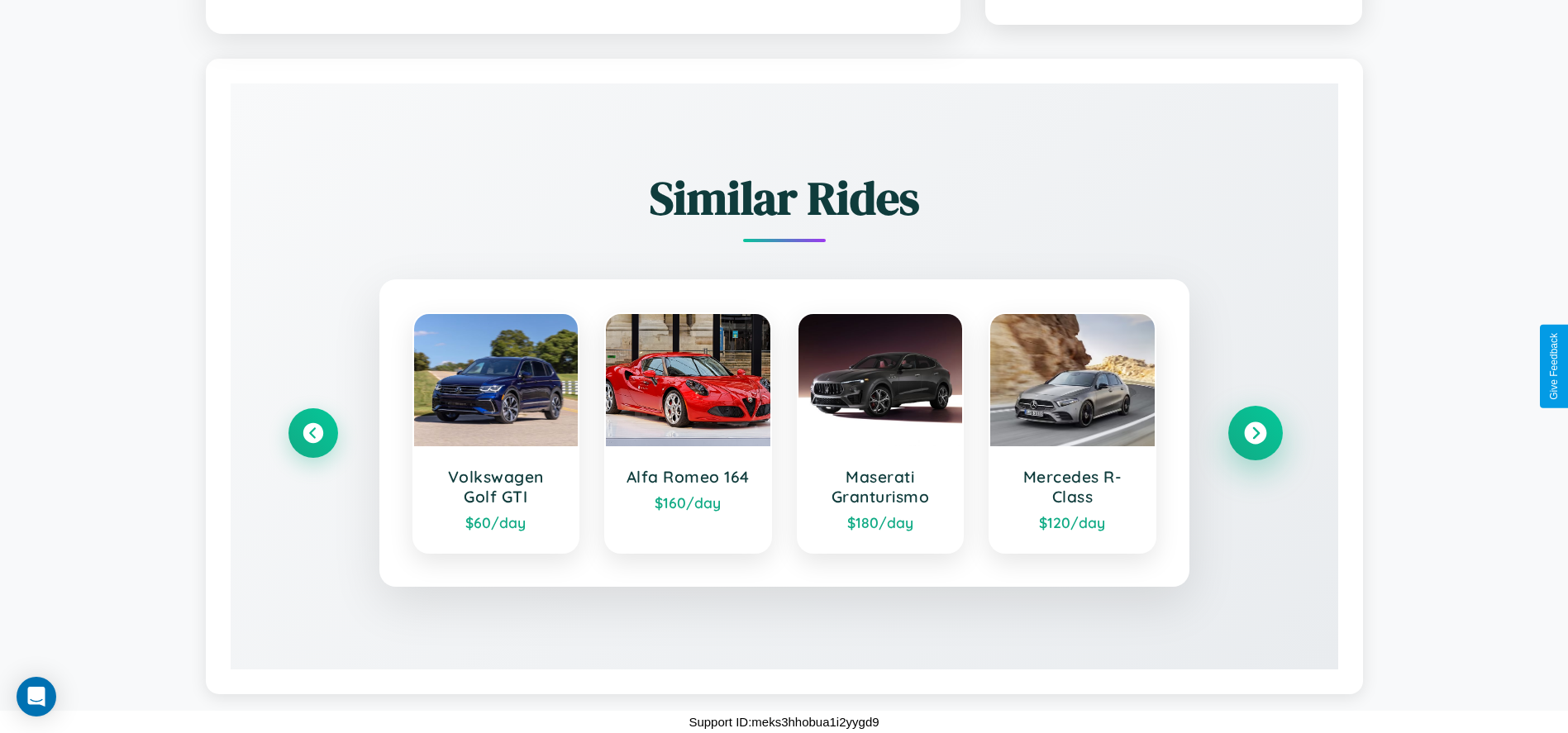
click at [1254, 432] on icon at bounding box center [1255, 432] width 23 height 23
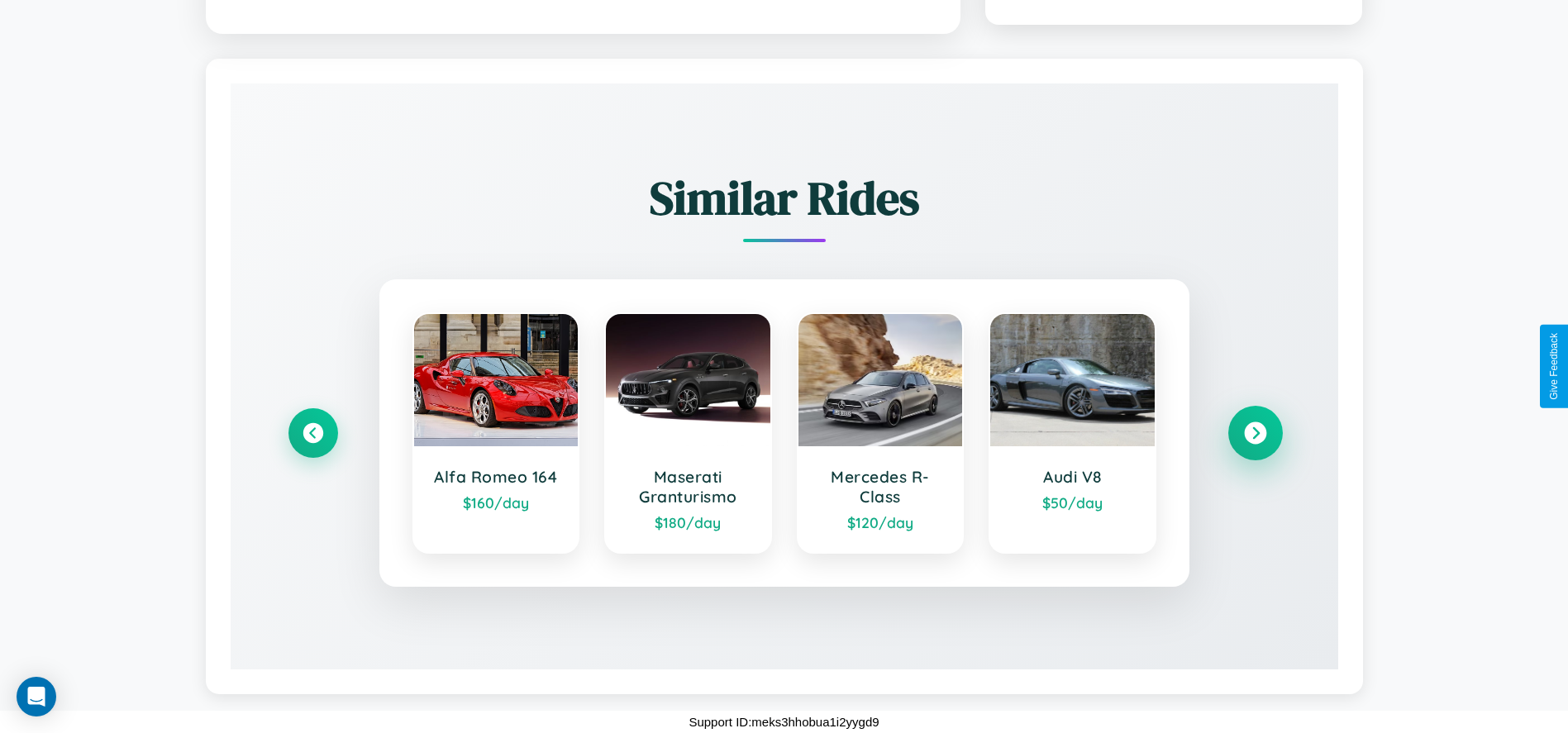
click at [1254, 432] on icon at bounding box center [1255, 432] width 23 height 23
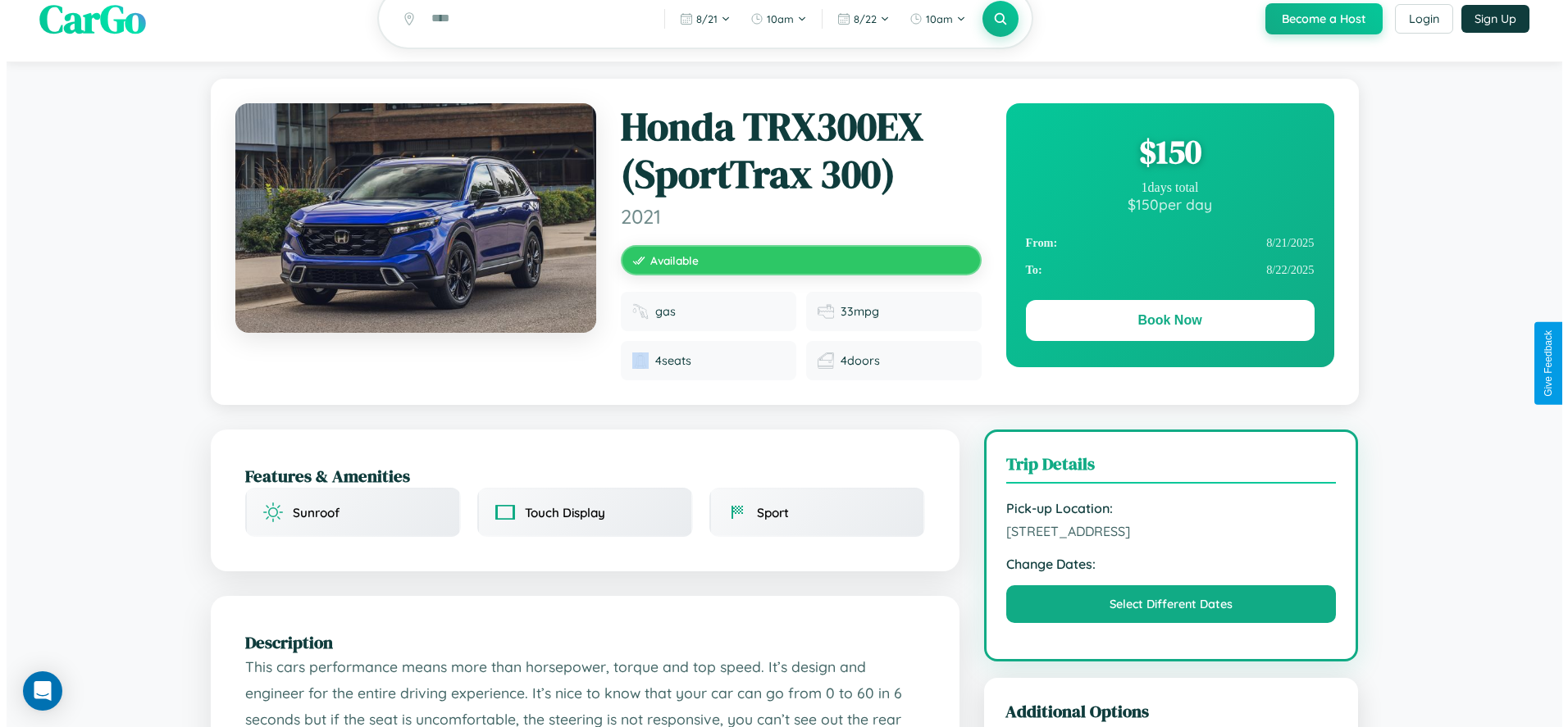
scroll to position [0, 0]
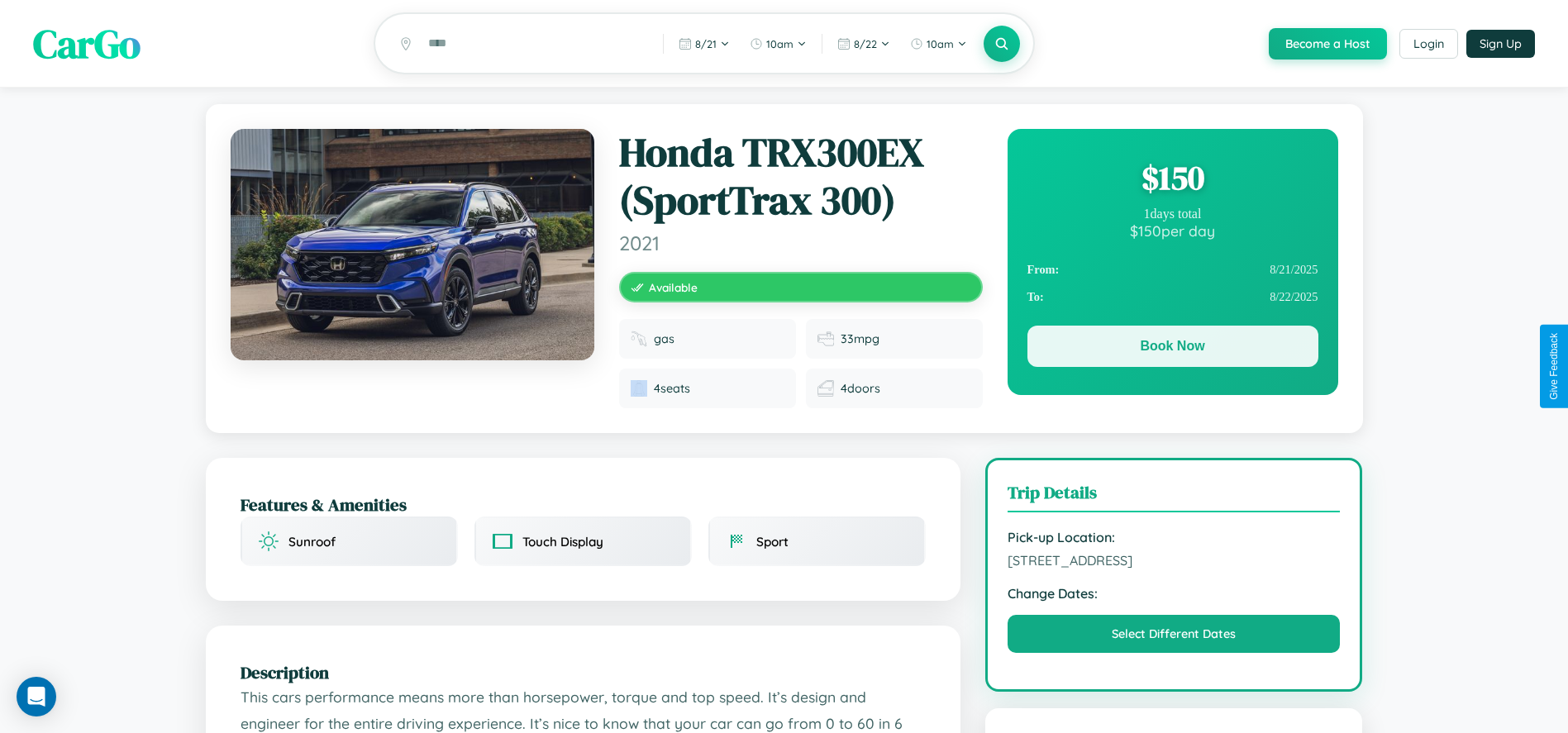
click at [1172, 348] on button "Book Now" at bounding box center [1173, 346] width 291 height 41
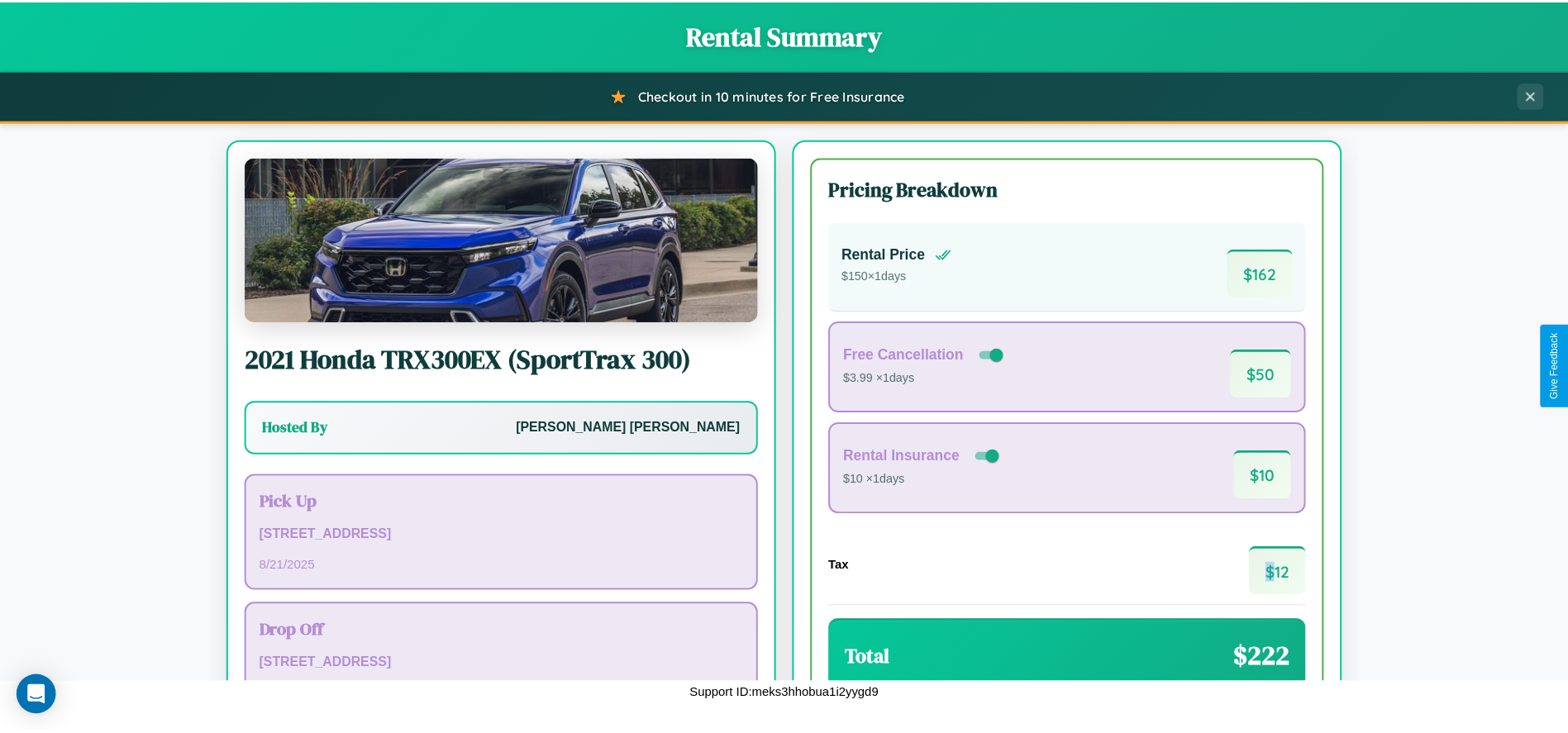
scroll to position [139, 0]
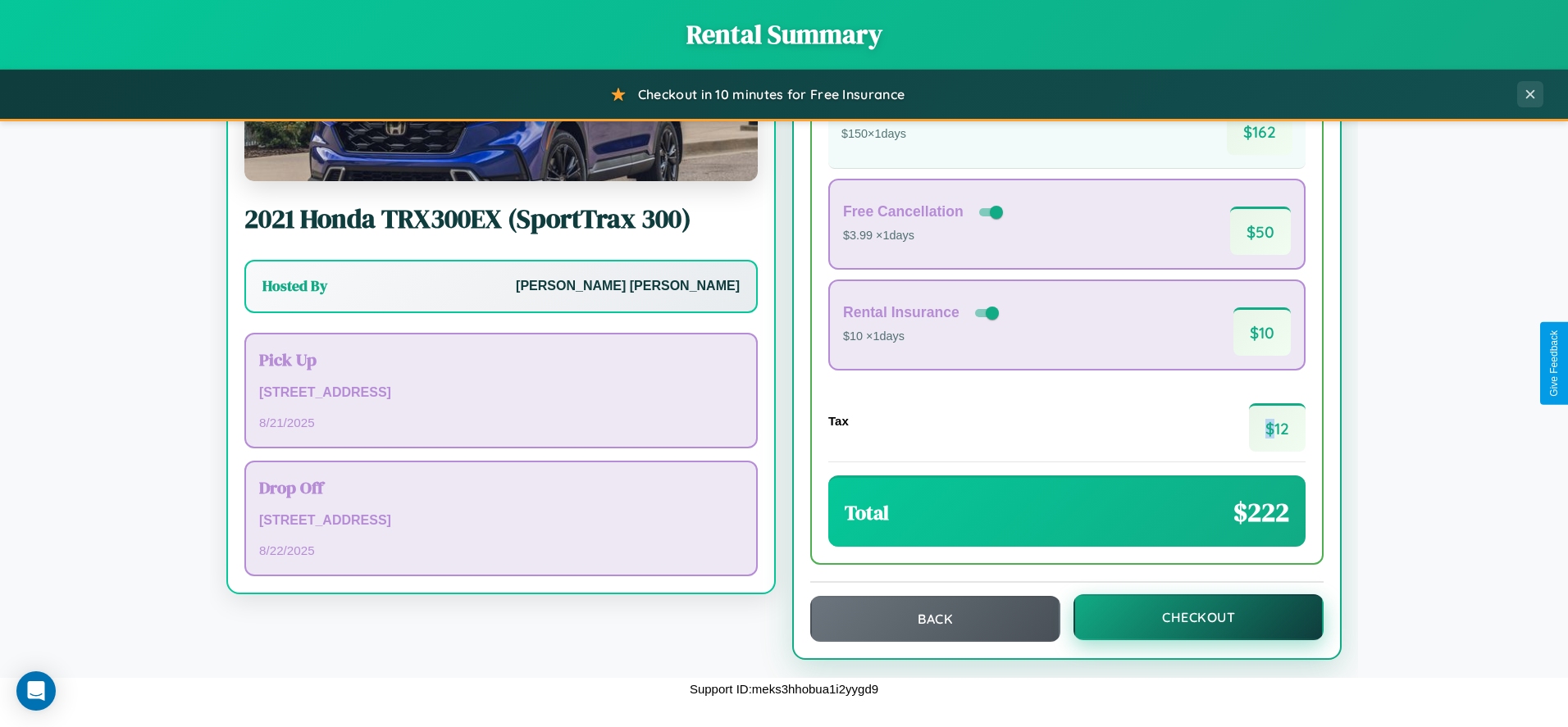
click at [1188, 617] on button "Checkout" at bounding box center [1199, 617] width 250 height 46
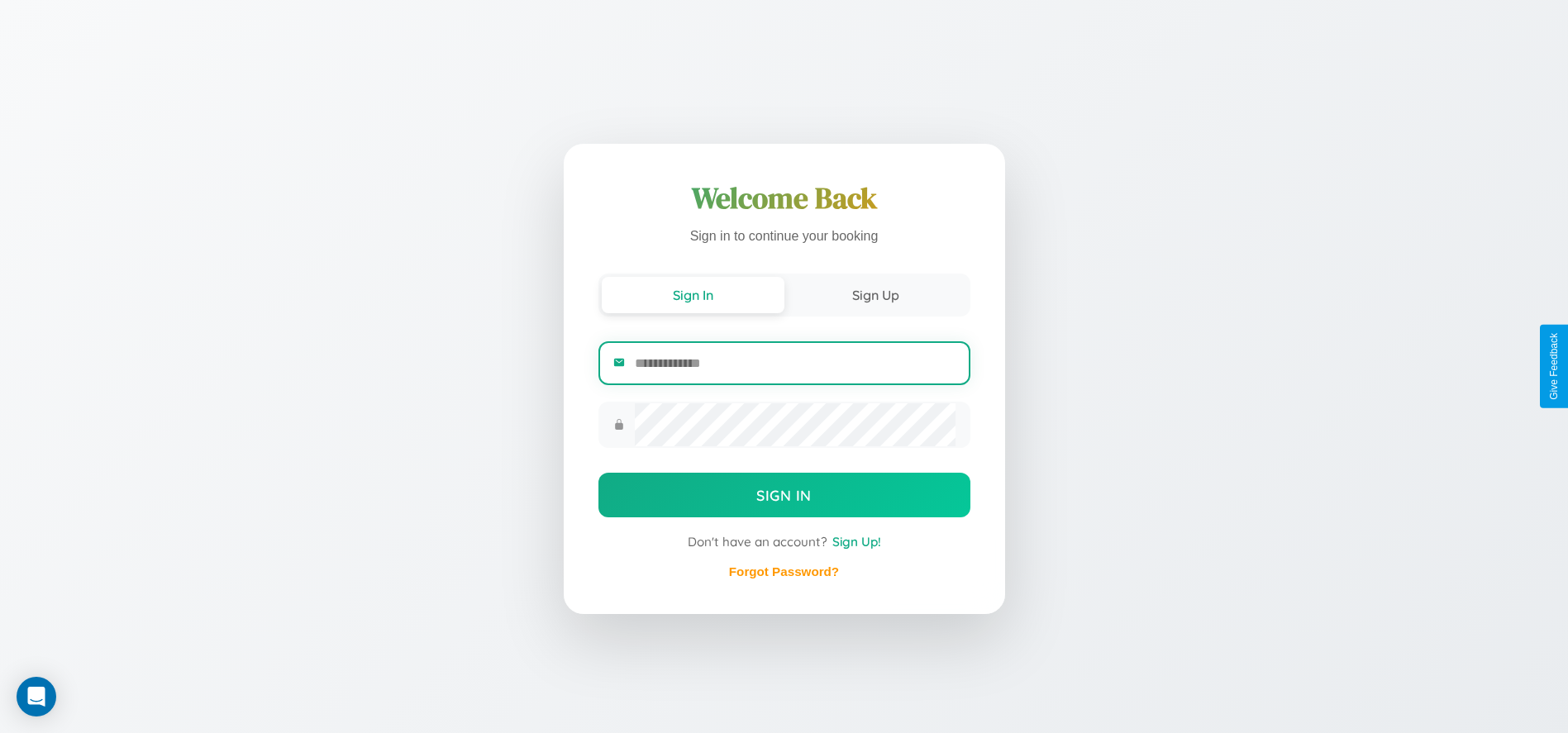
click at [794, 363] on input "email" at bounding box center [794, 364] width 320 height 40
type input "**********"
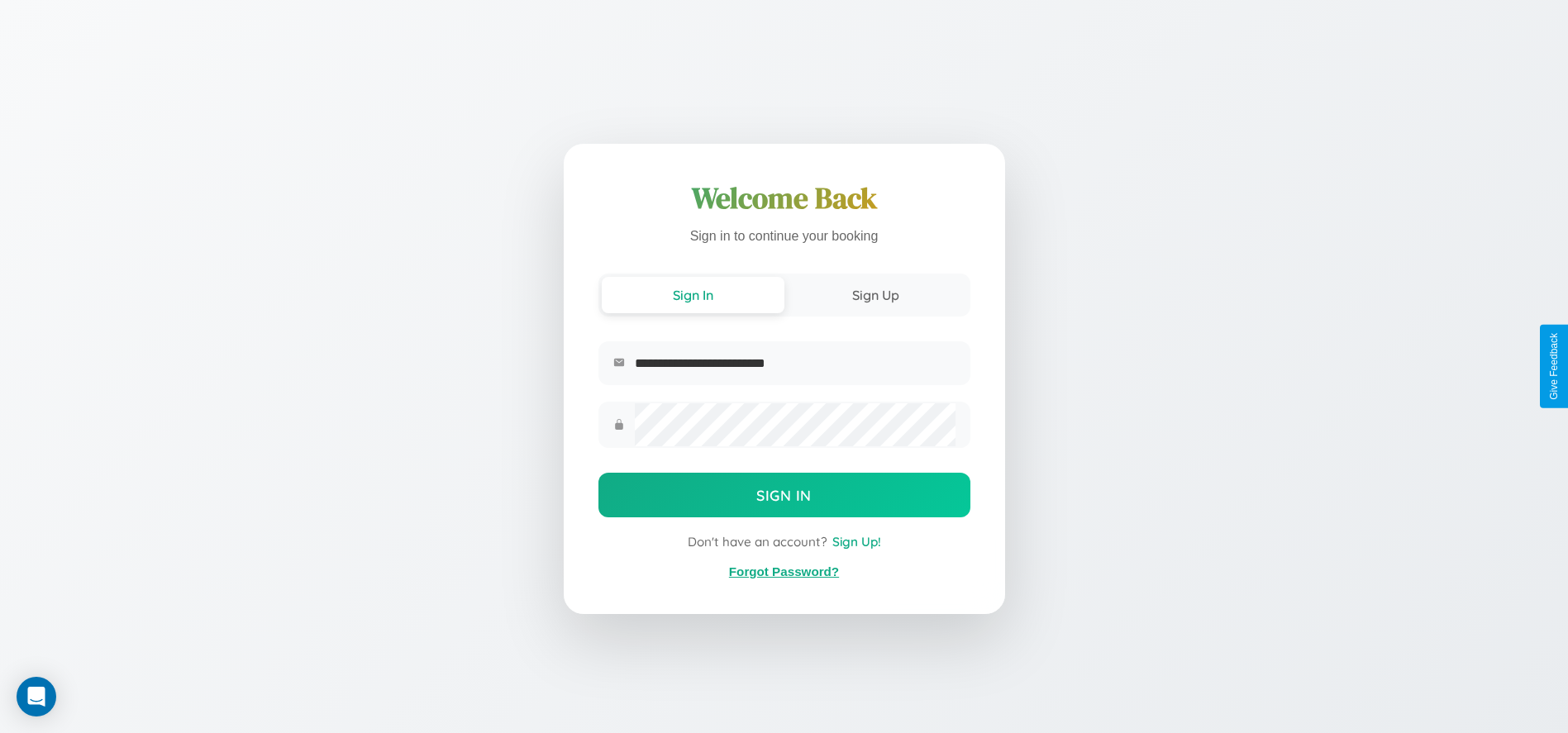
click at [783, 572] on link "Forgot Password?" at bounding box center [783, 571] width 110 height 14
